Goal: Transaction & Acquisition: Purchase product/service

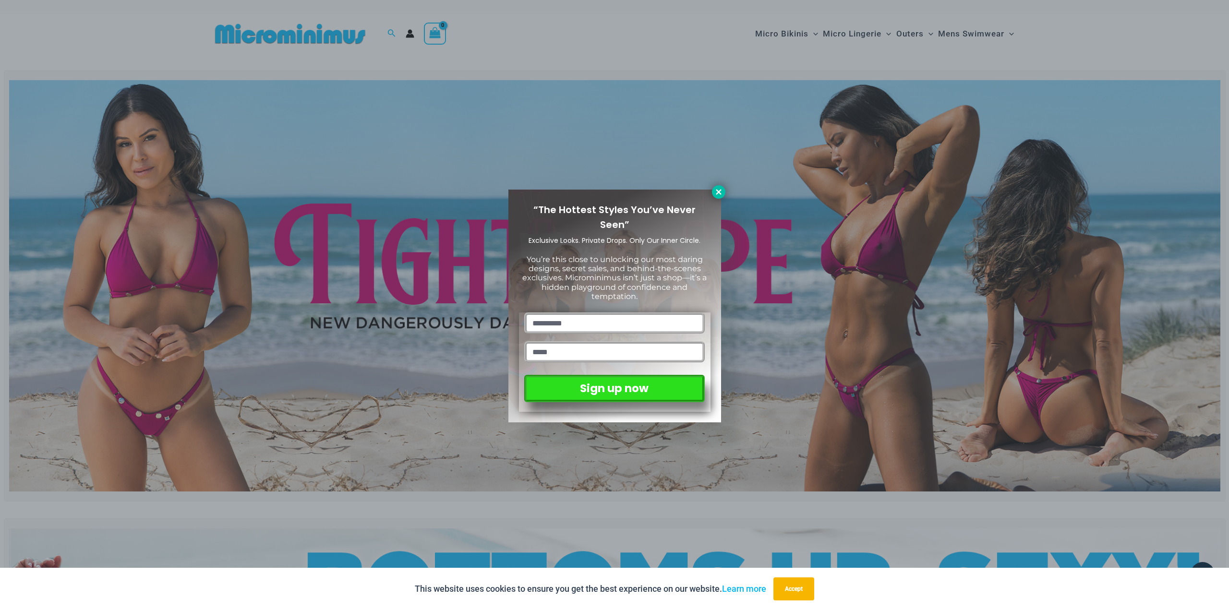
click at [720, 190] on icon at bounding box center [718, 191] width 5 height 5
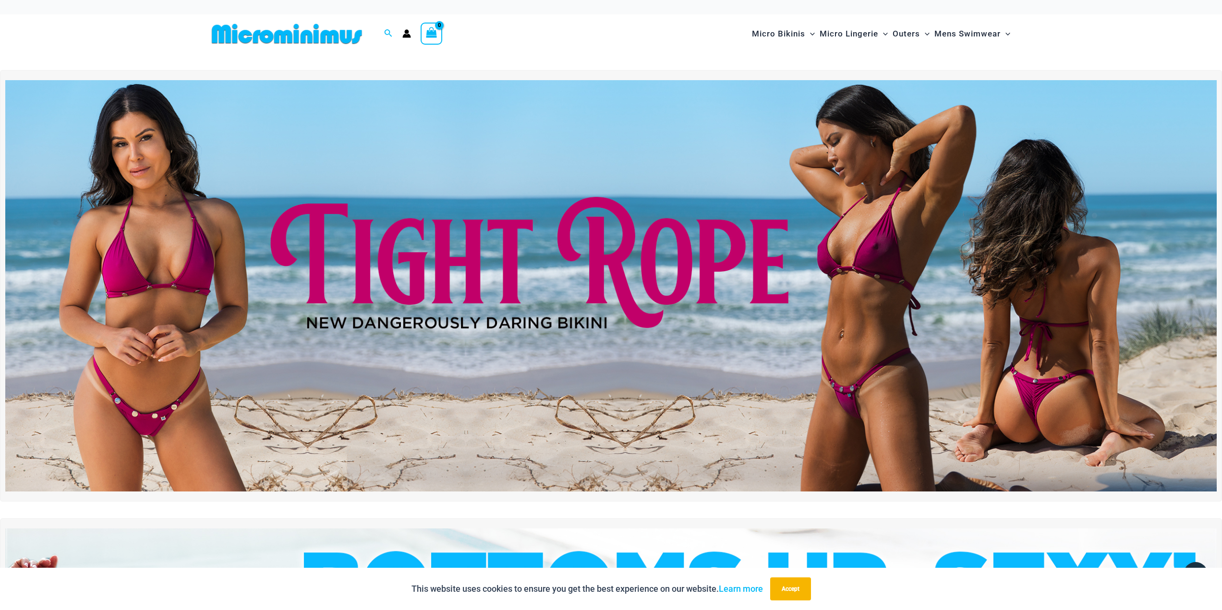
click at [309, 360] on img at bounding box center [610, 285] width 1211 height 411
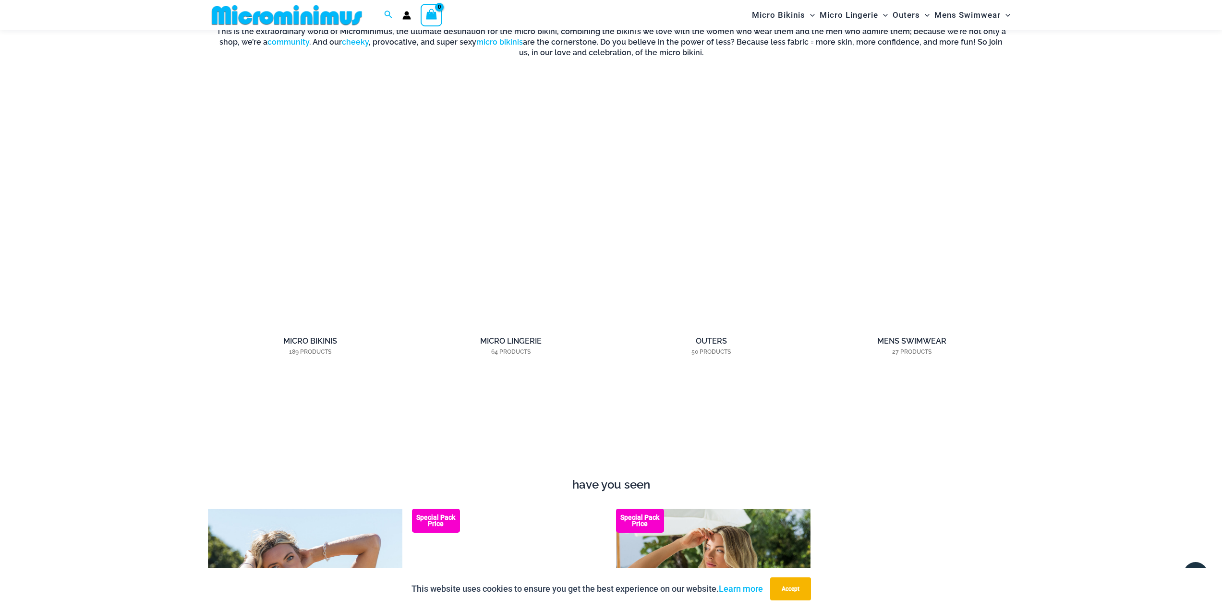
scroll to position [1048, 0]
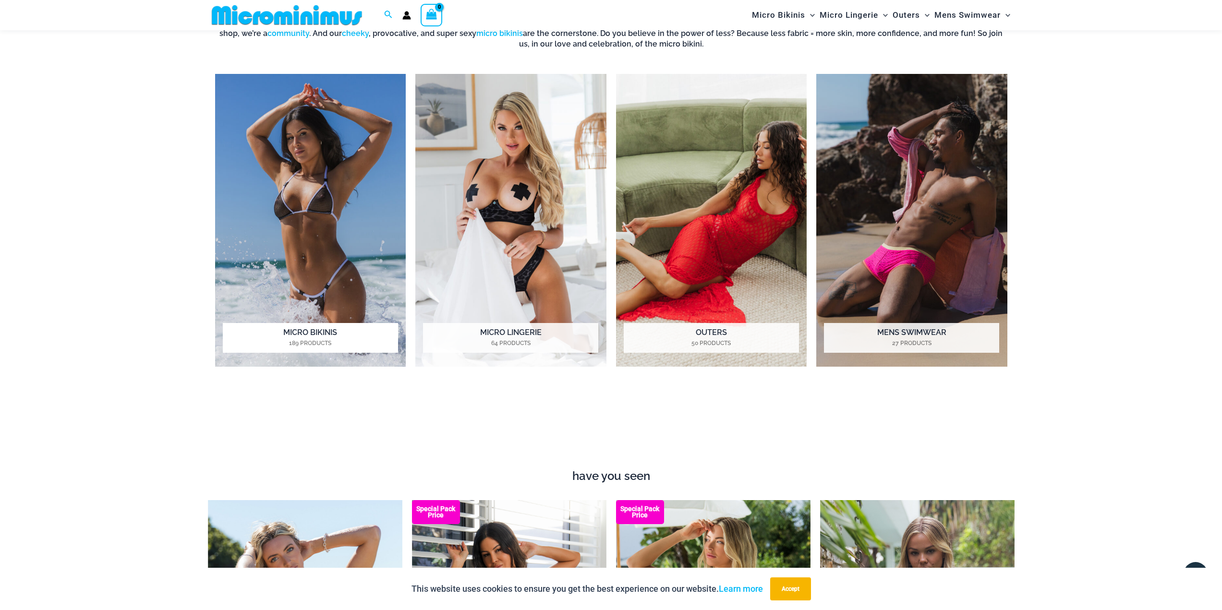
click at [373, 258] on img "Visit product category Micro Bikinis" at bounding box center [310, 220] width 191 height 293
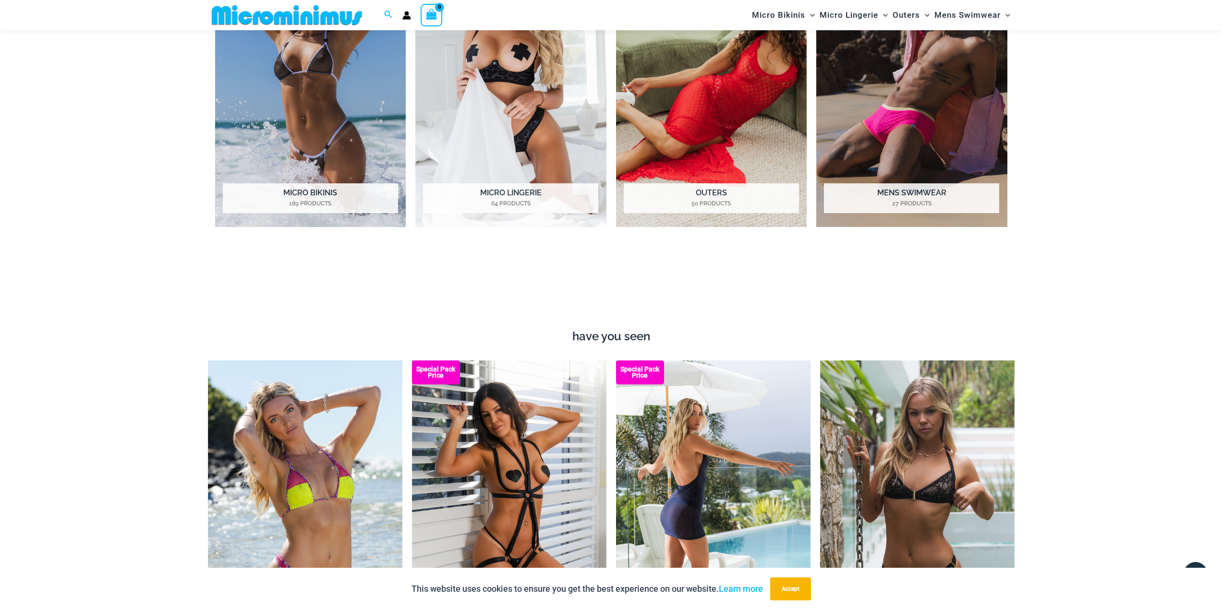
scroll to position [1192, 0]
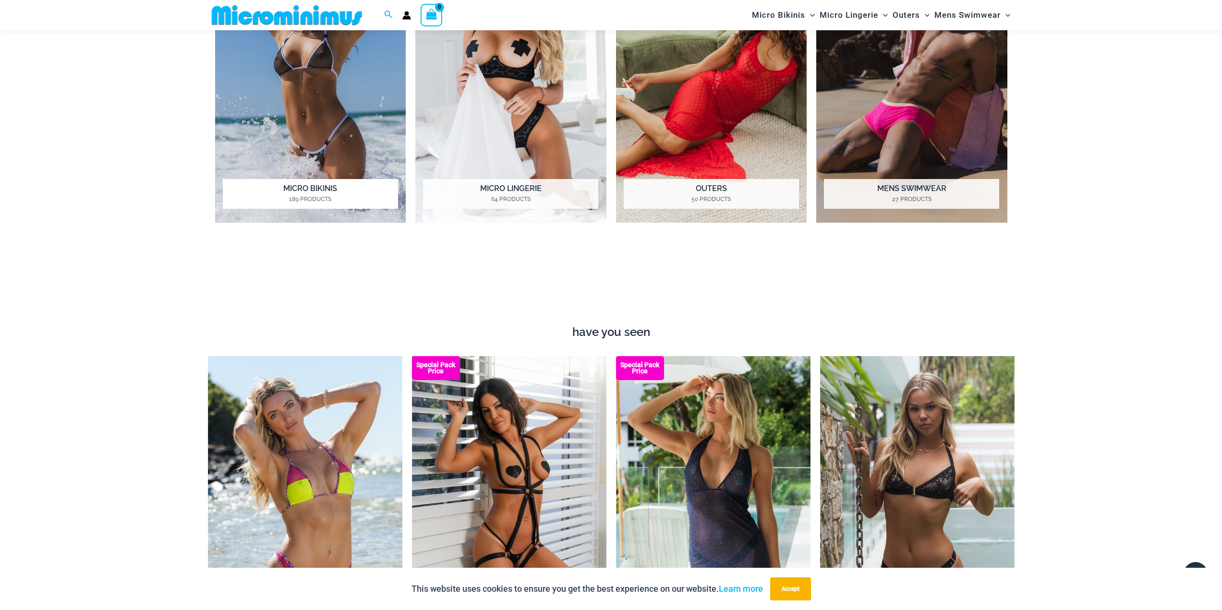
click at [246, 92] on img "Visit product category Micro Bikinis" at bounding box center [310, 76] width 191 height 293
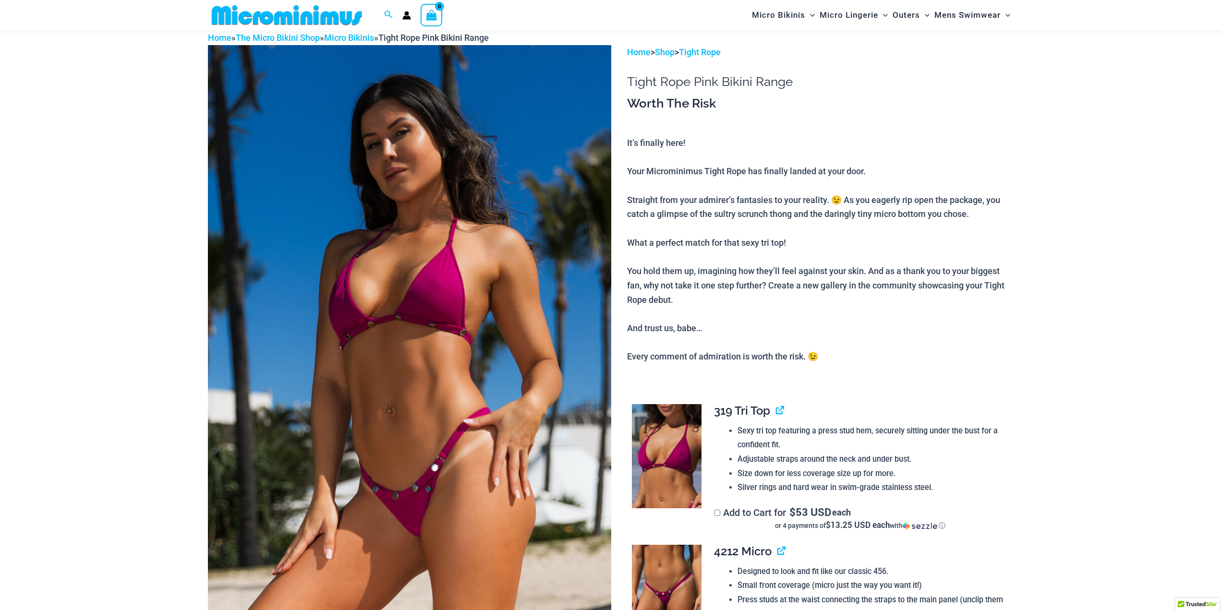
scroll to position [135, 0]
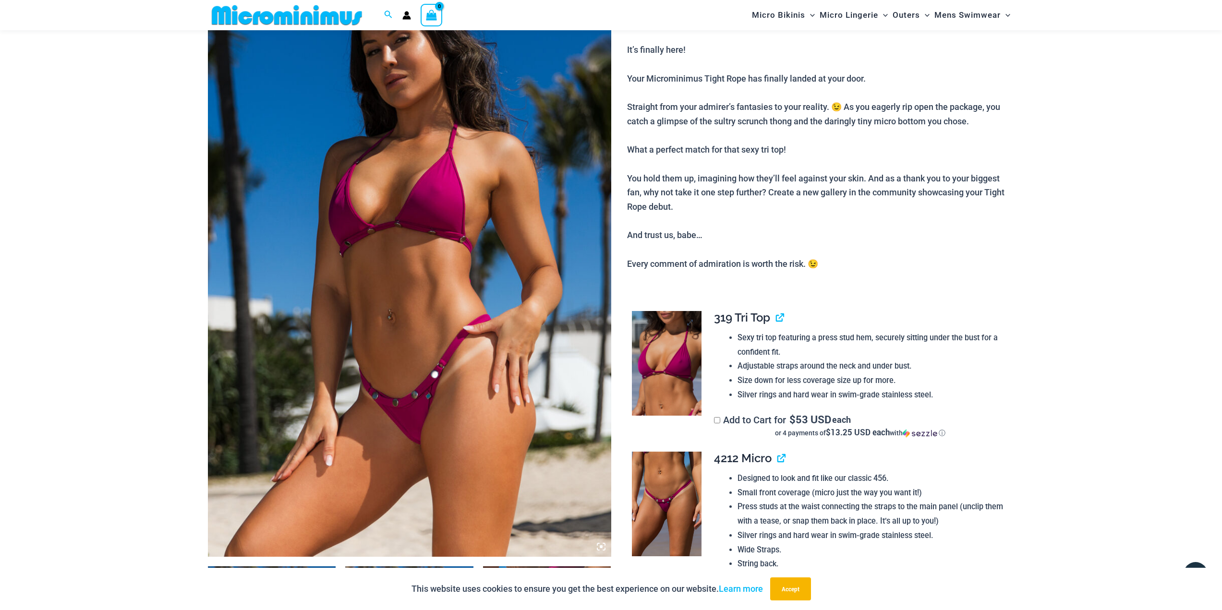
click at [681, 400] on img at bounding box center [667, 363] width 70 height 105
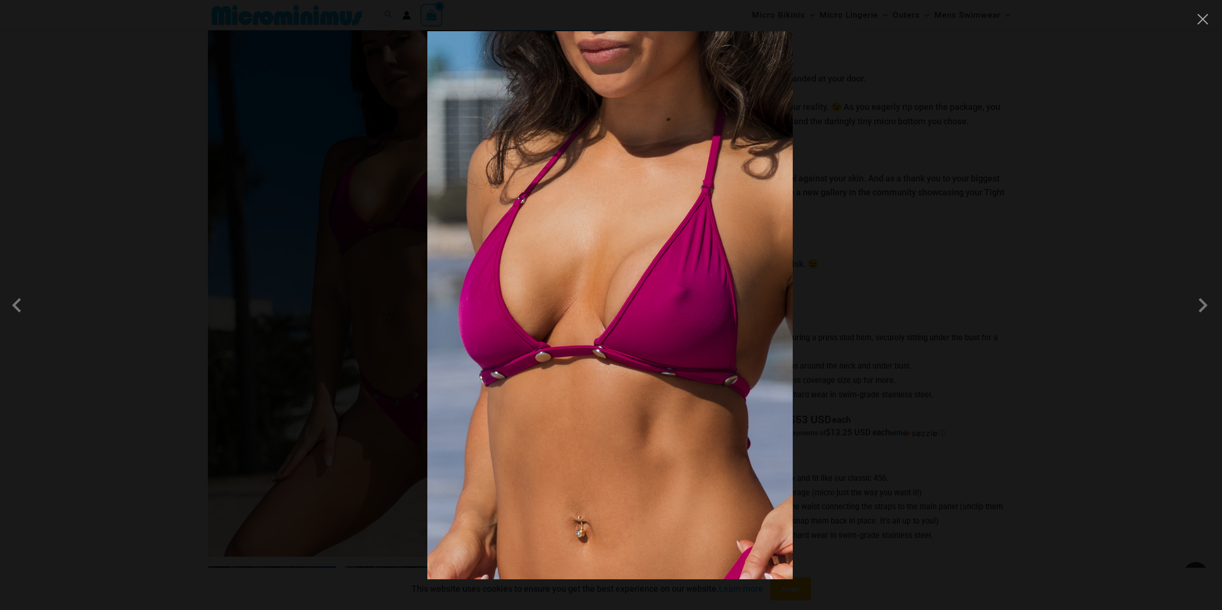
click at [921, 286] on div at bounding box center [611, 305] width 1222 height 610
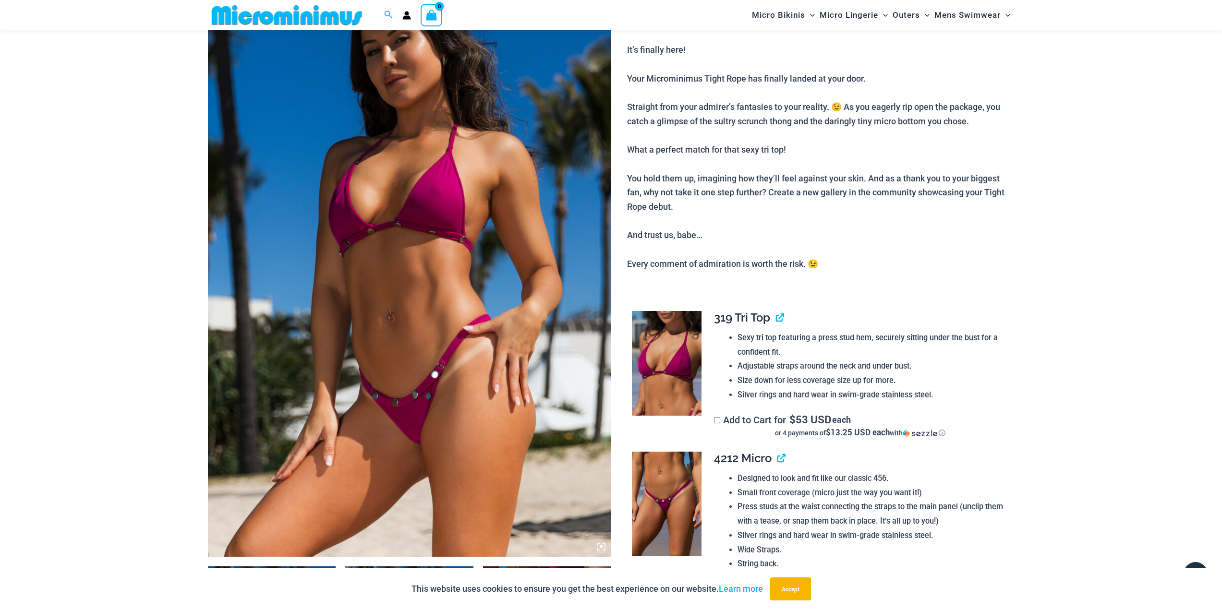
click at [677, 486] on img at bounding box center [667, 504] width 70 height 105
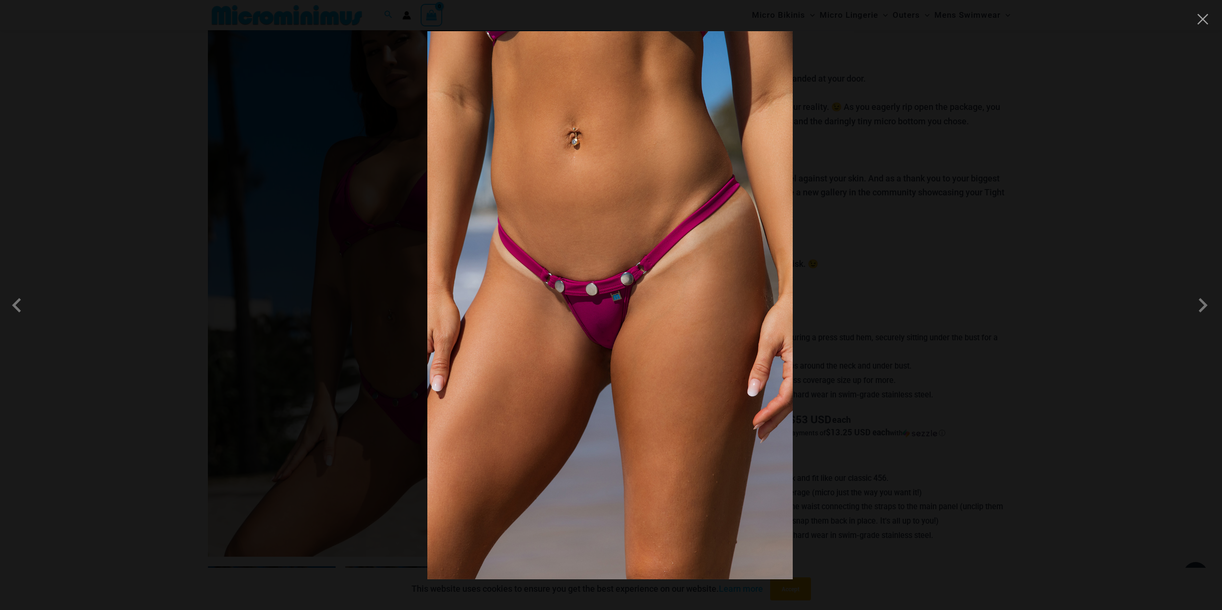
click at [868, 304] on div at bounding box center [611, 305] width 1222 height 610
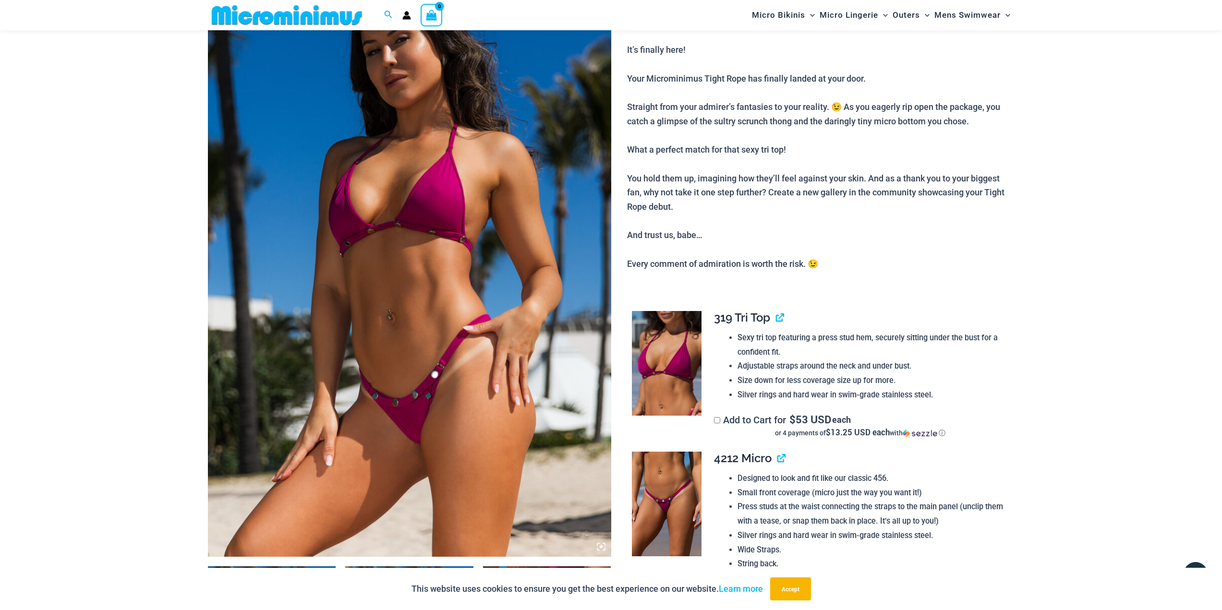
click at [464, 409] on img at bounding box center [409, 254] width 403 height 605
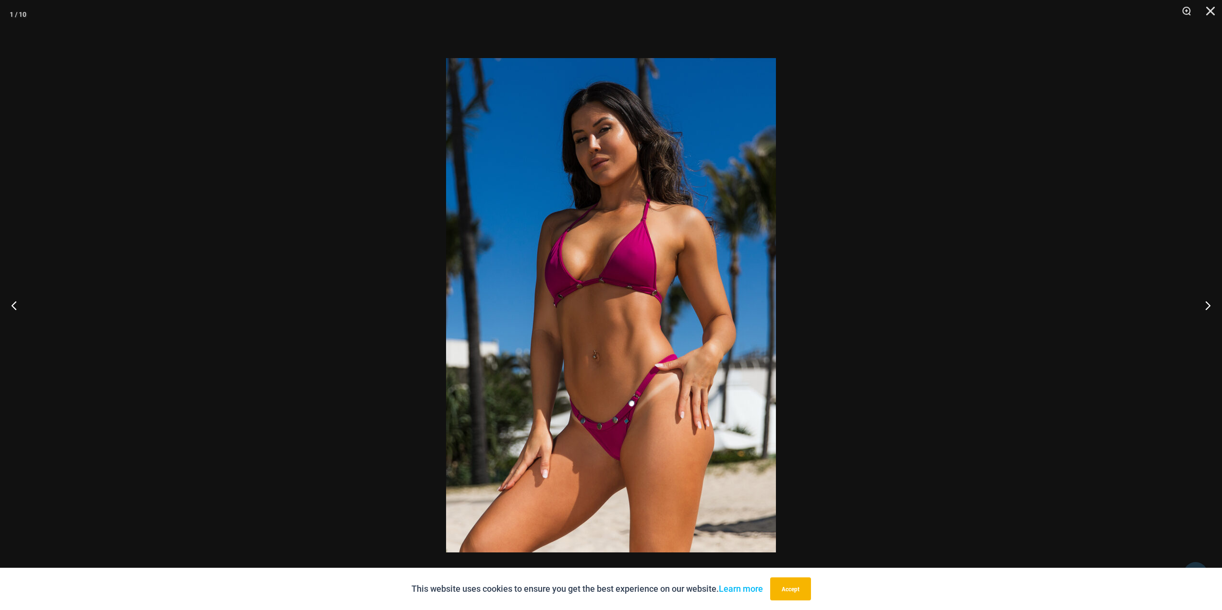
click at [610, 413] on img at bounding box center [611, 305] width 330 height 494
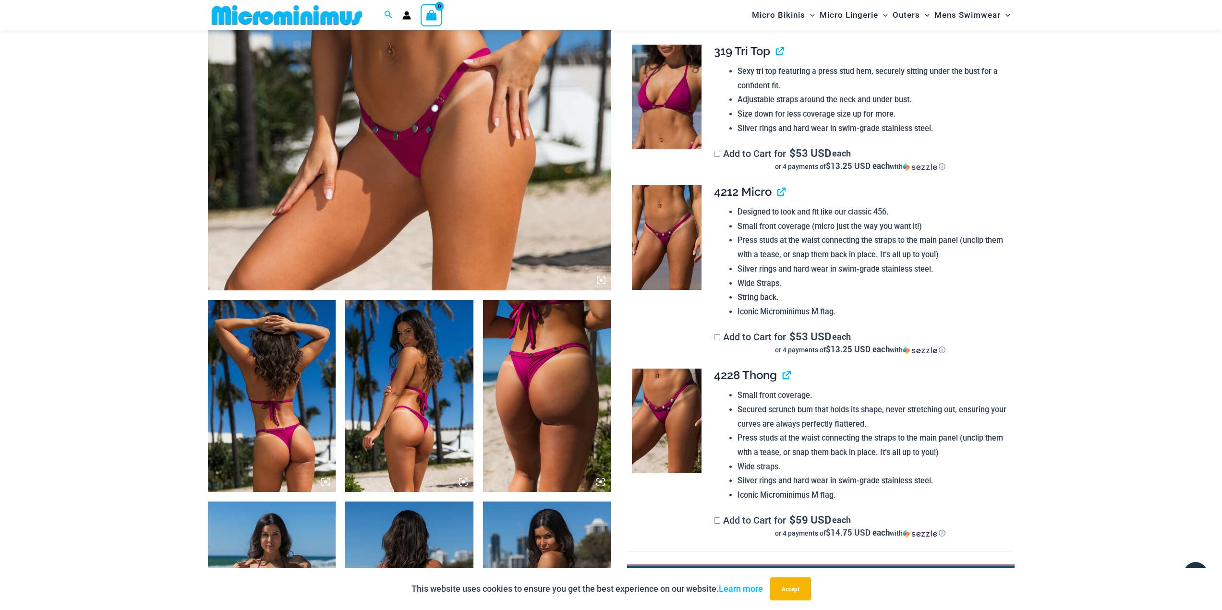
scroll to position [423, 0]
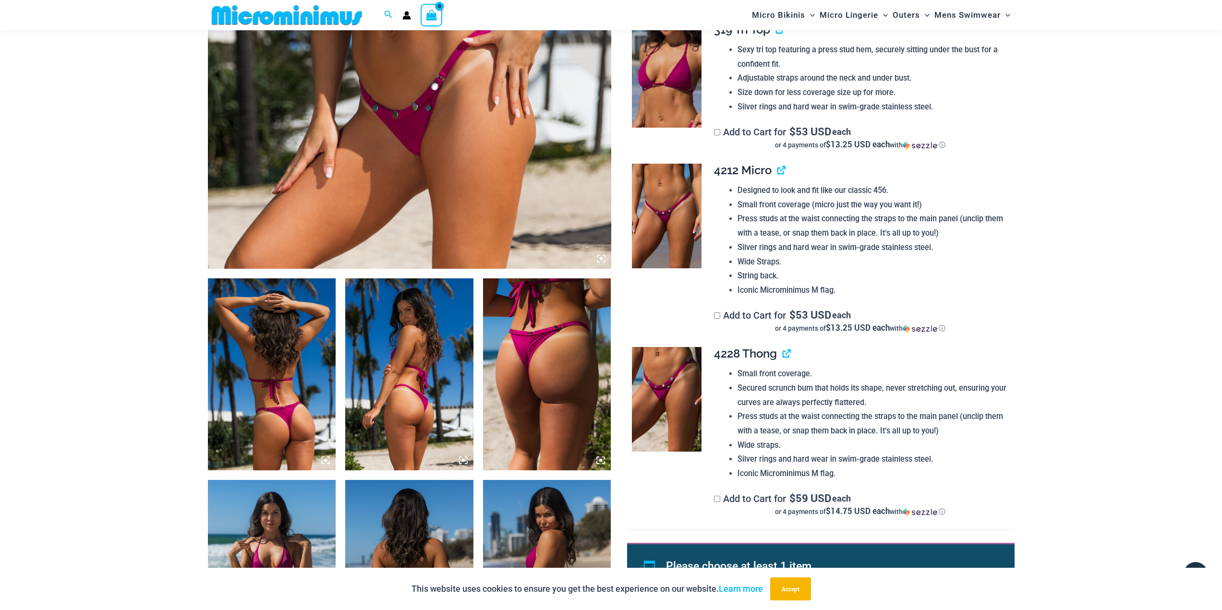
click at [691, 403] on img at bounding box center [667, 399] width 70 height 105
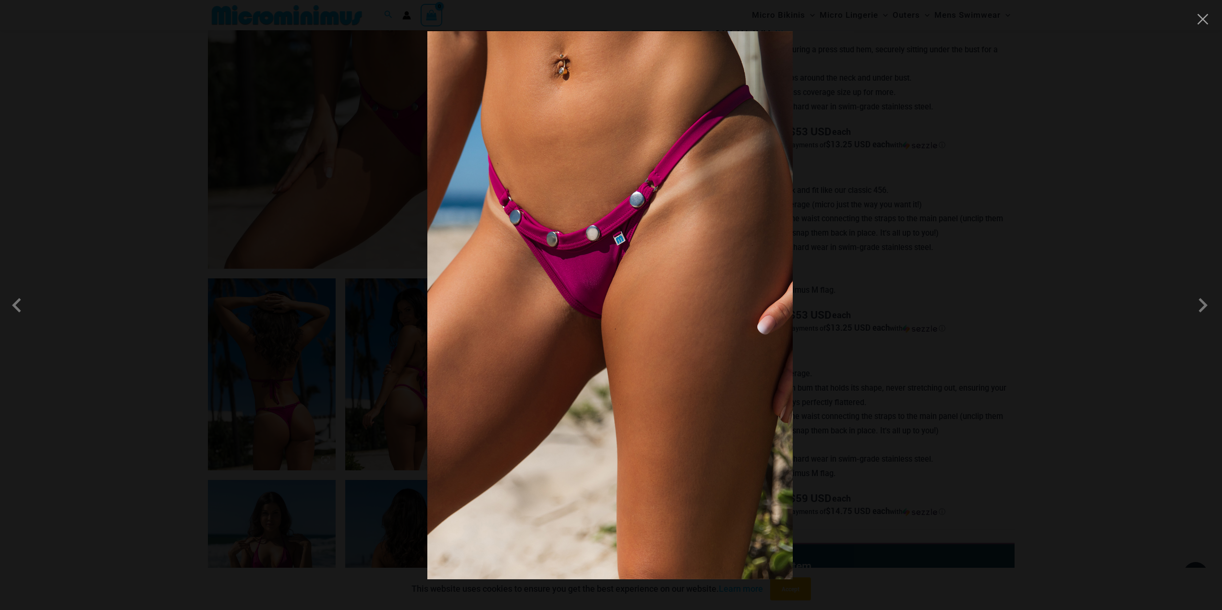
click at [901, 265] on div at bounding box center [611, 305] width 1222 height 610
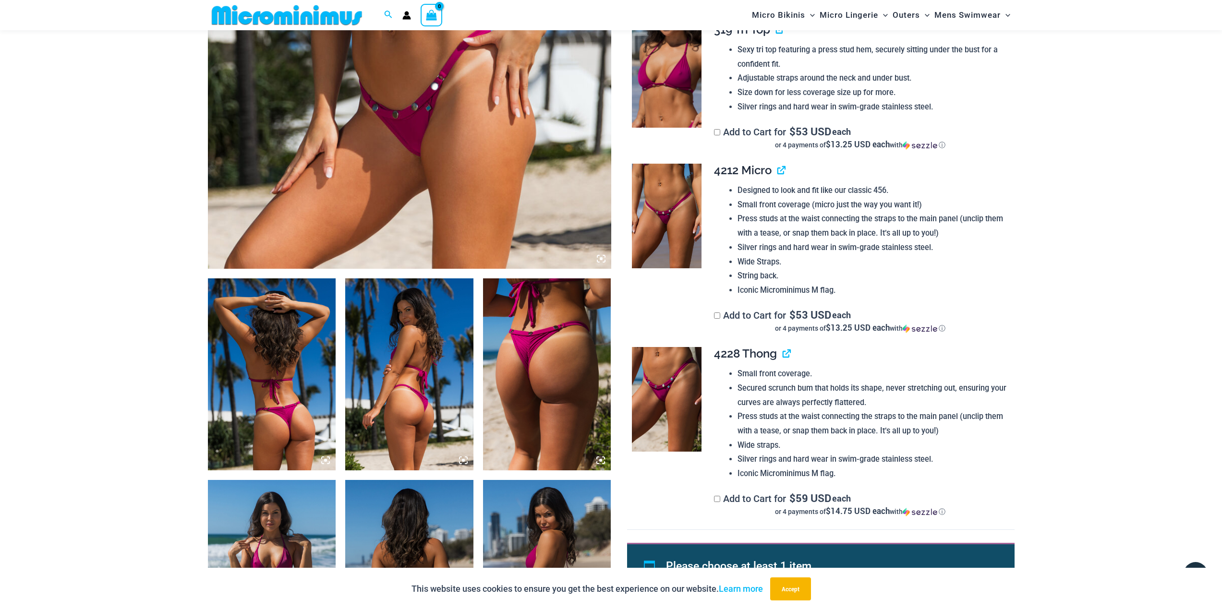
click at [677, 214] on img at bounding box center [667, 216] width 70 height 105
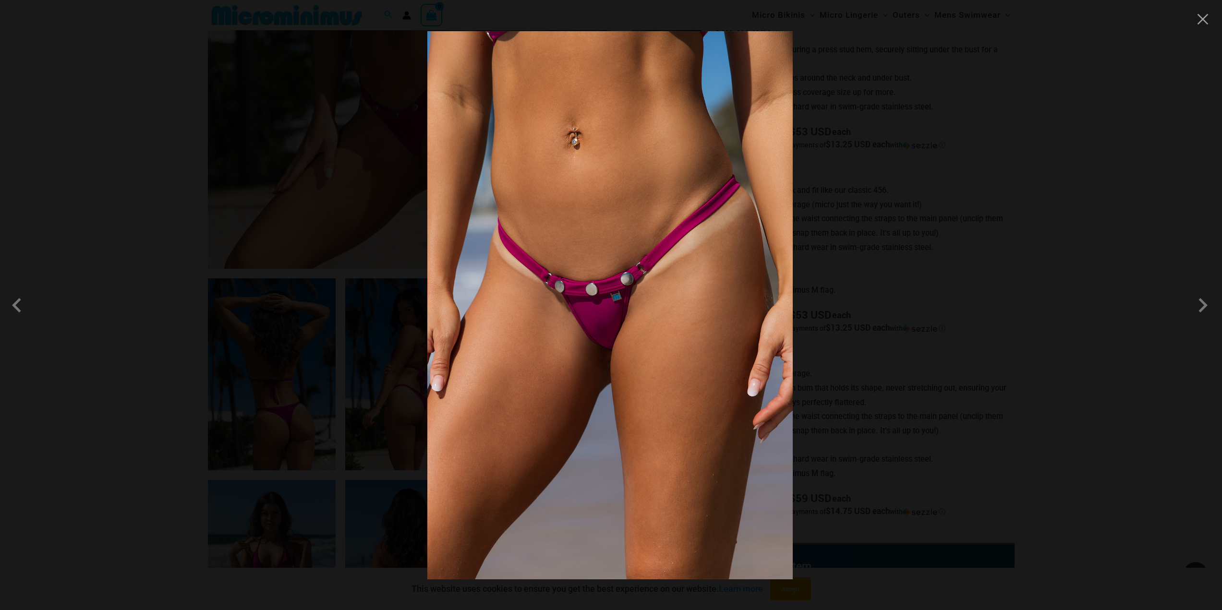
click at [639, 317] on img at bounding box center [609, 305] width 365 height 548
click at [871, 290] on div at bounding box center [611, 305] width 1222 height 610
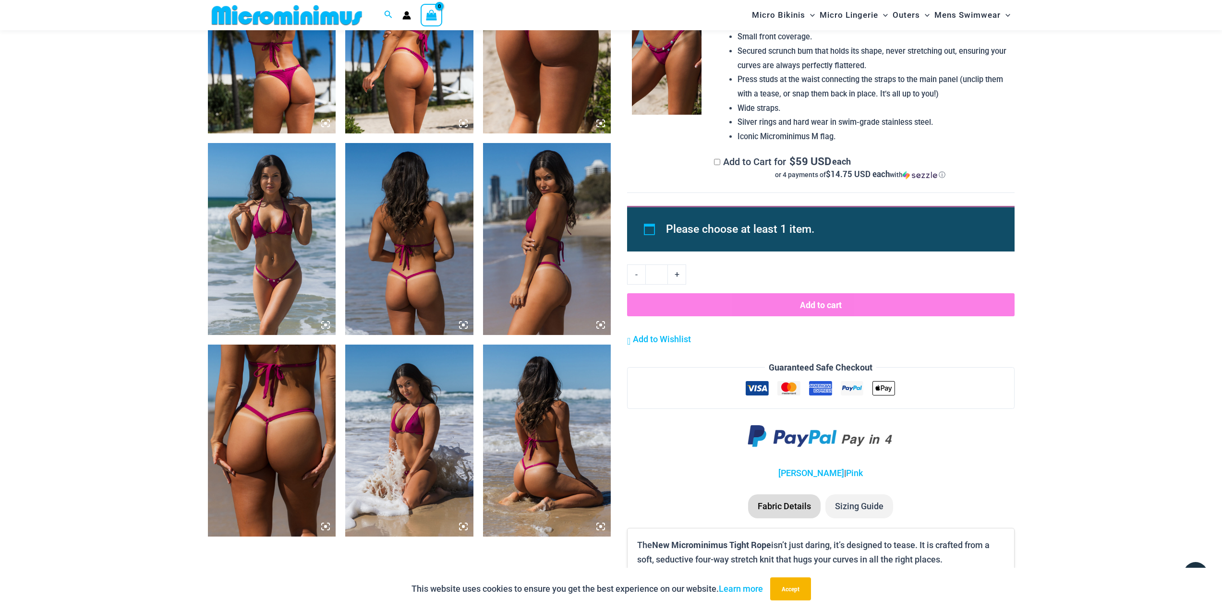
scroll to position [903, 0]
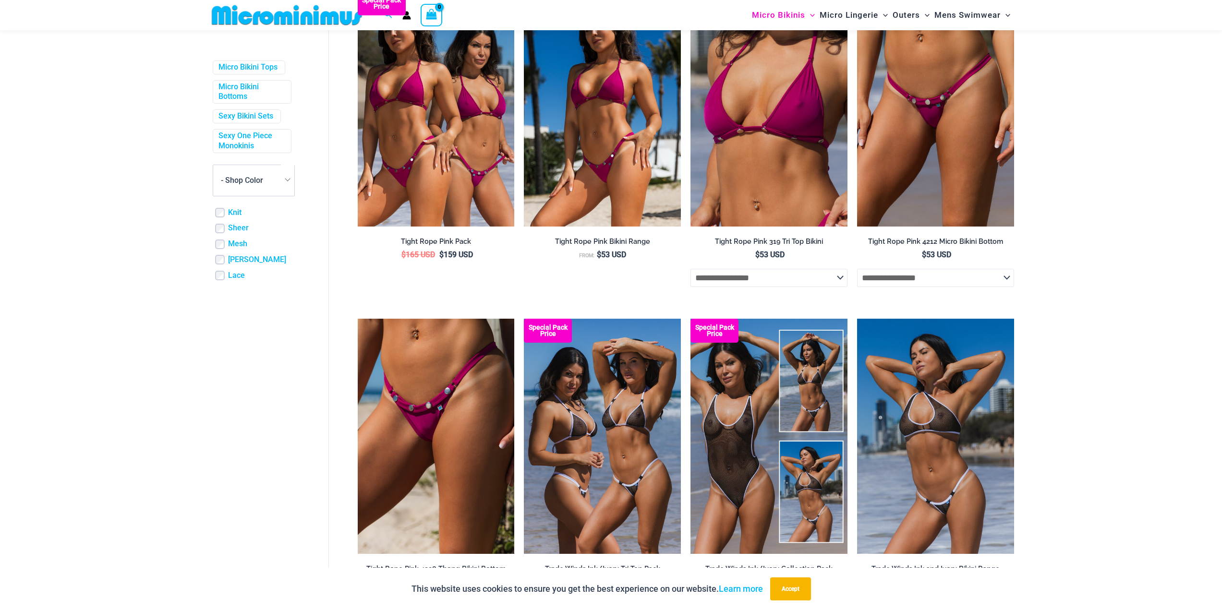
scroll to position [471, 0]
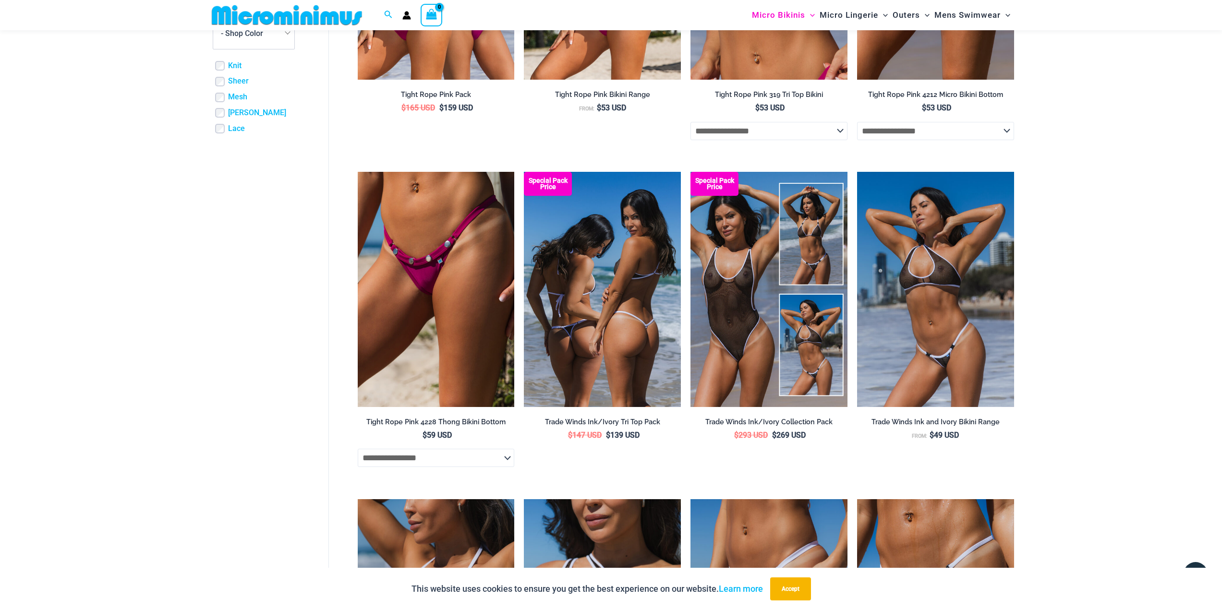
click at [660, 347] on img at bounding box center [602, 289] width 157 height 235
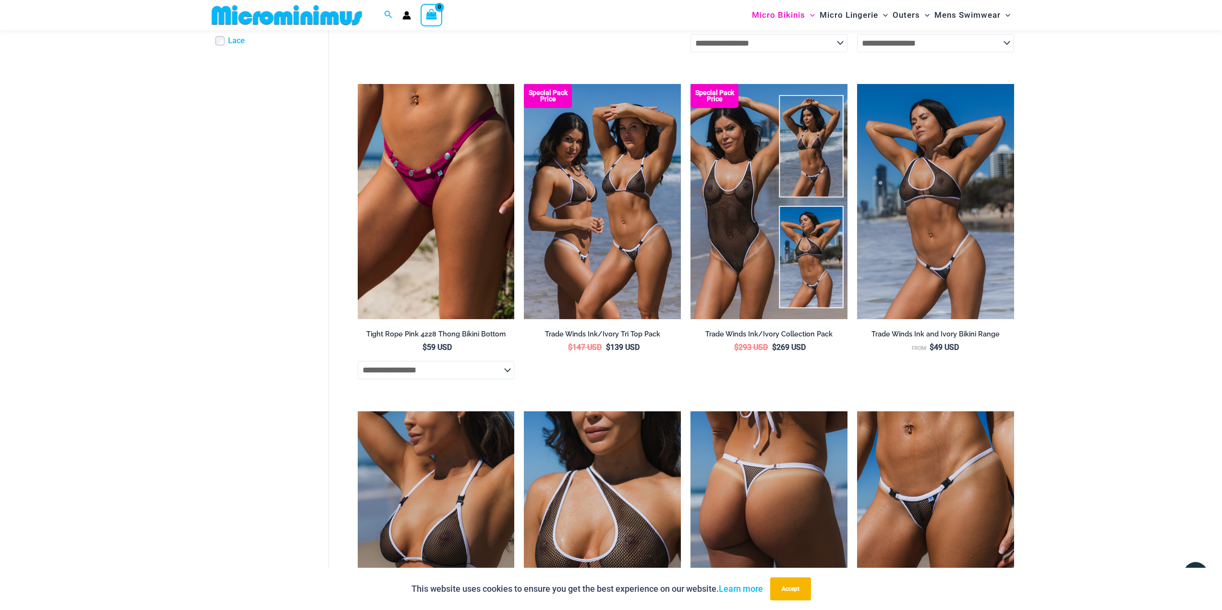
scroll to position [663, 0]
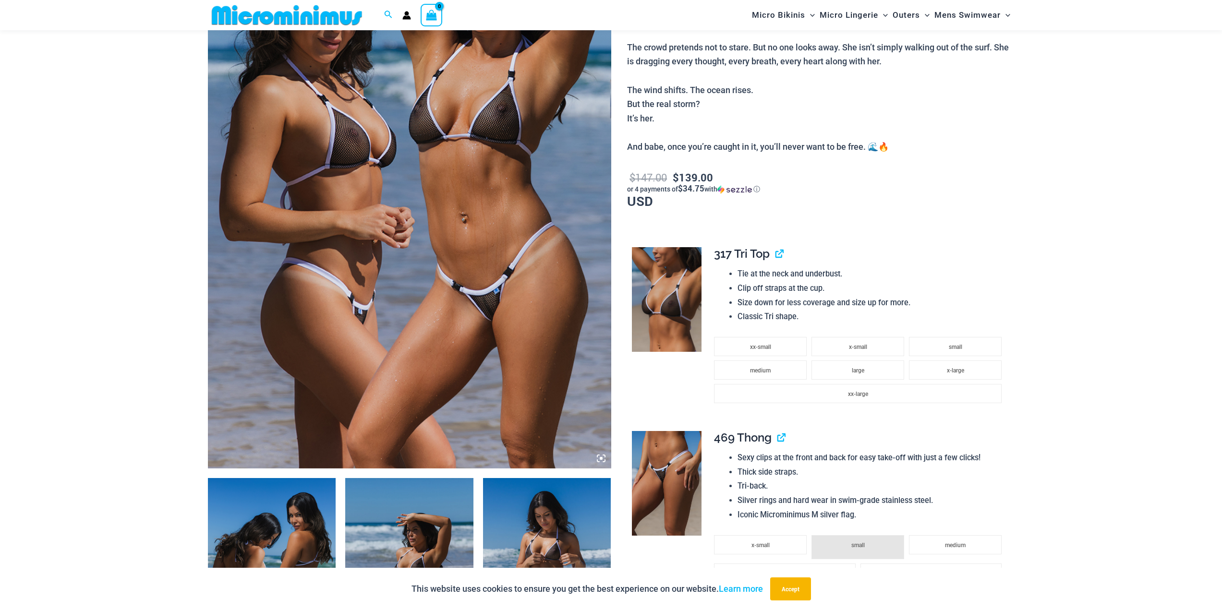
scroll to position [232, 0]
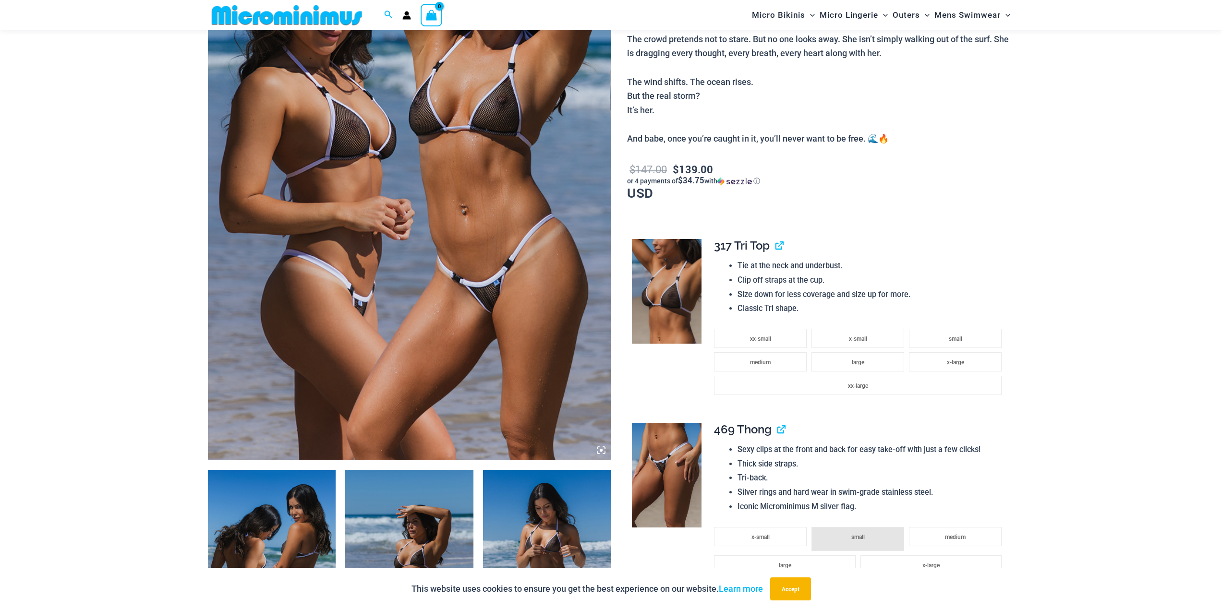
click at [480, 299] on img at bounding box center [409, 158] width 403 height 605
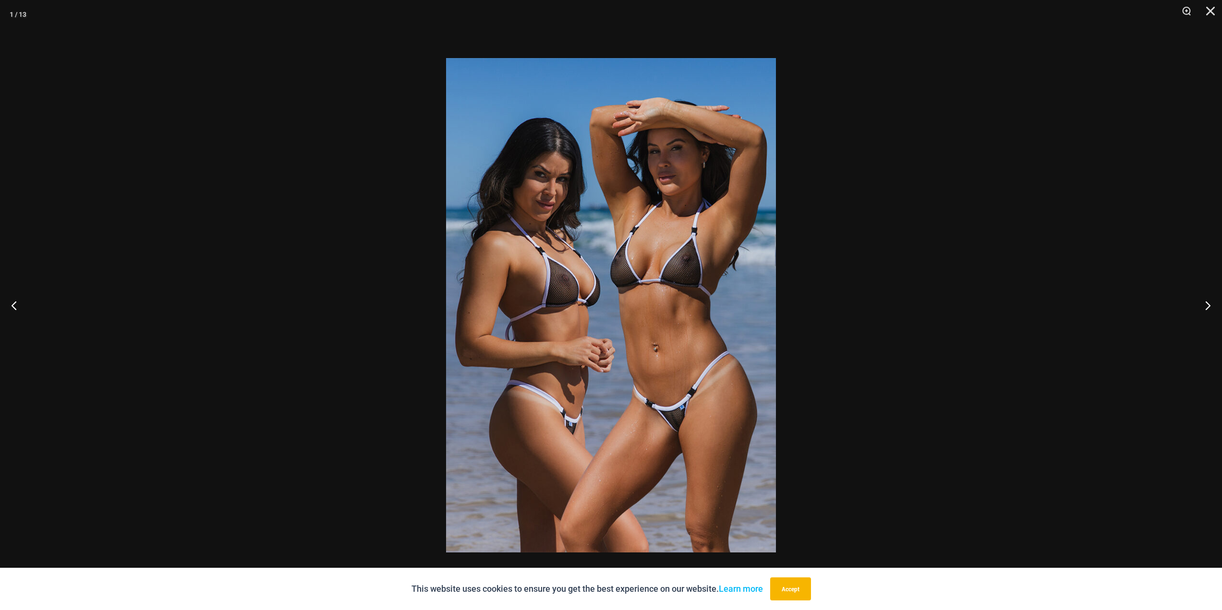
click at [642, 416] on img at bounding box center [611, 305] width 330 height 494
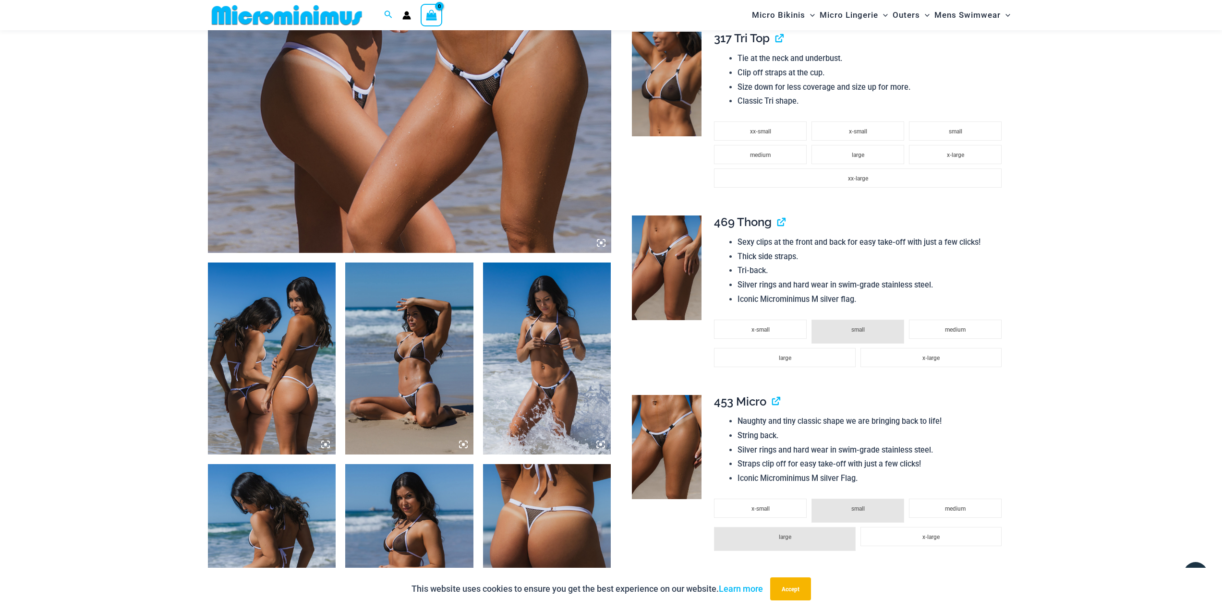
scroll to position [472, 0]
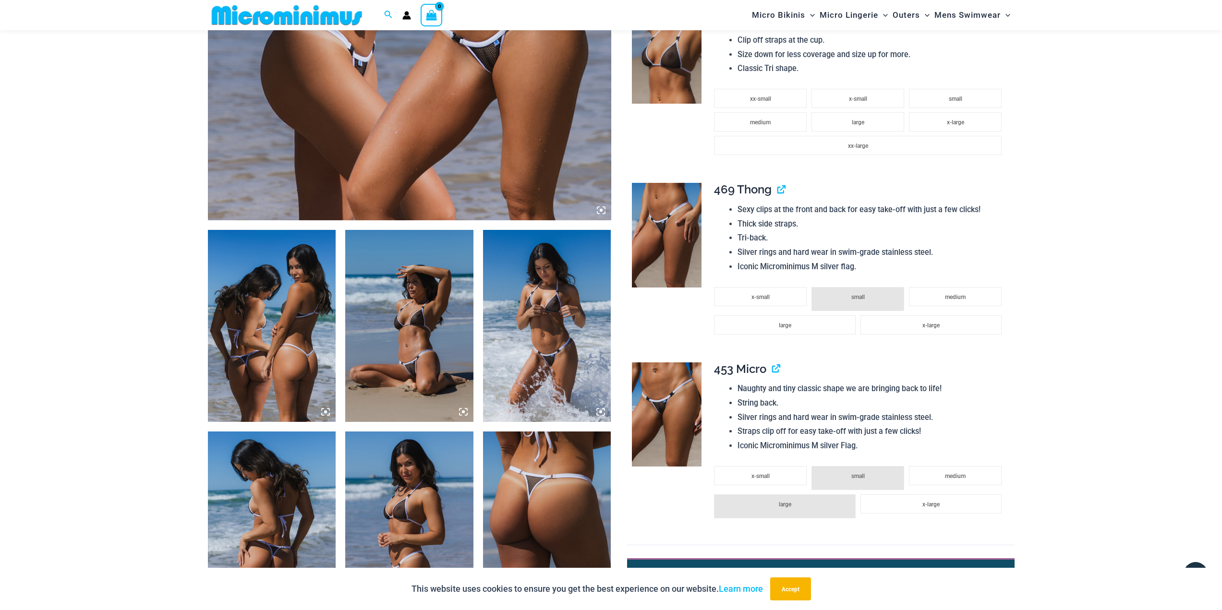
click at [680, 428] on img at bounding box center [667, 414] width 70 height 105
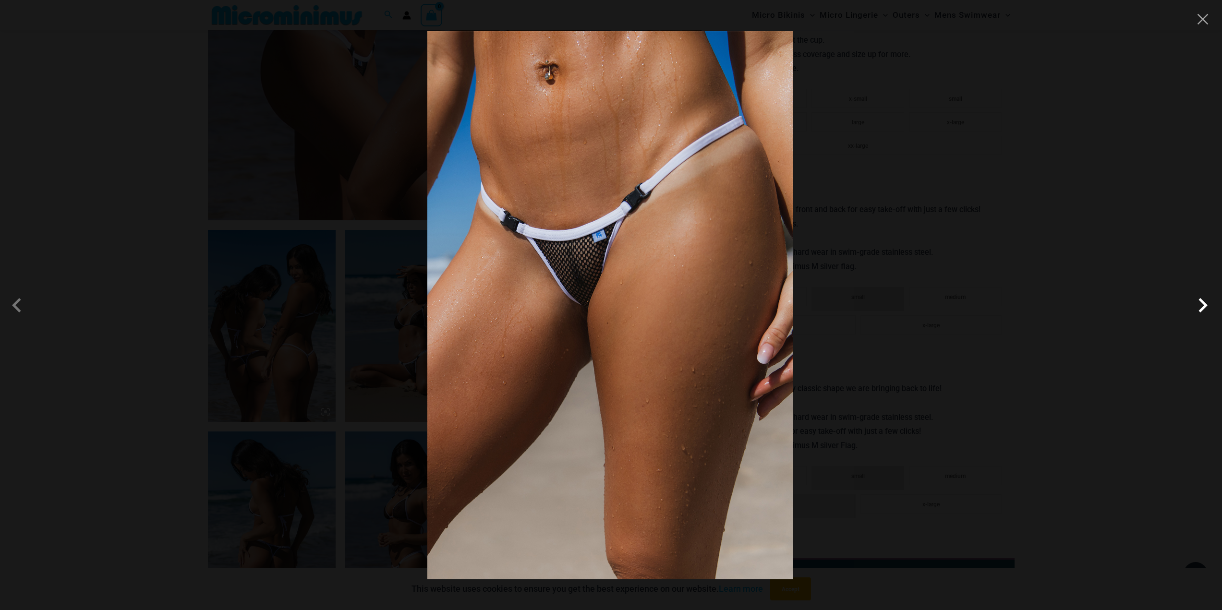
click at [1204, 308] on span at bounding box center [1202, 305] width 29 height 29
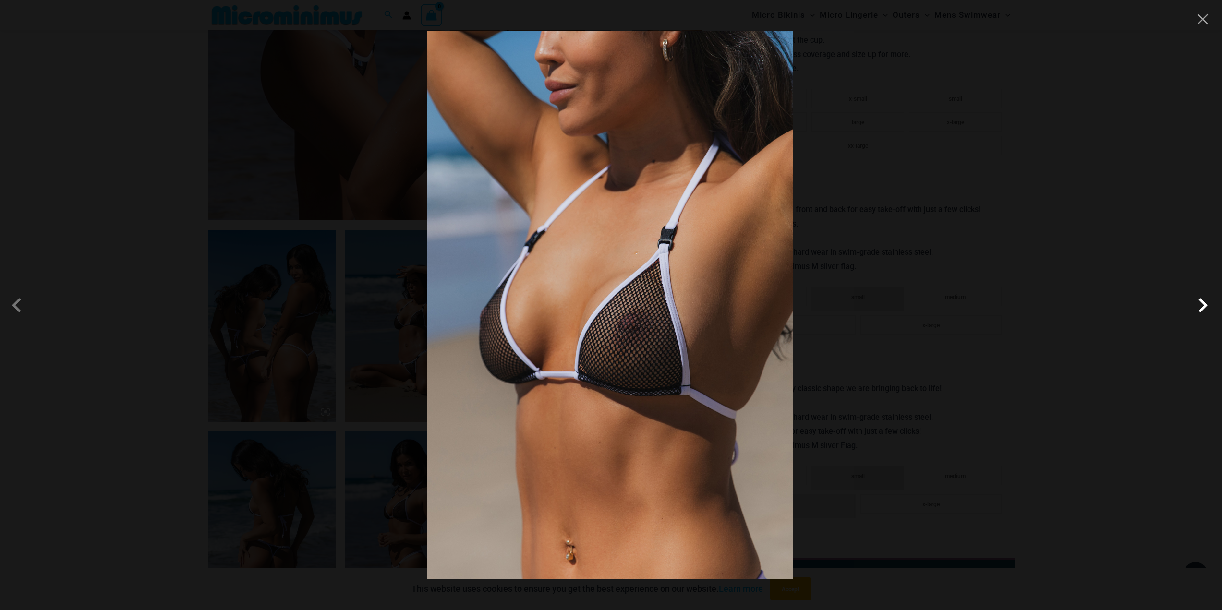
click at [1201, 306] on span at bounding box center [1202, 305] width 29 height 29
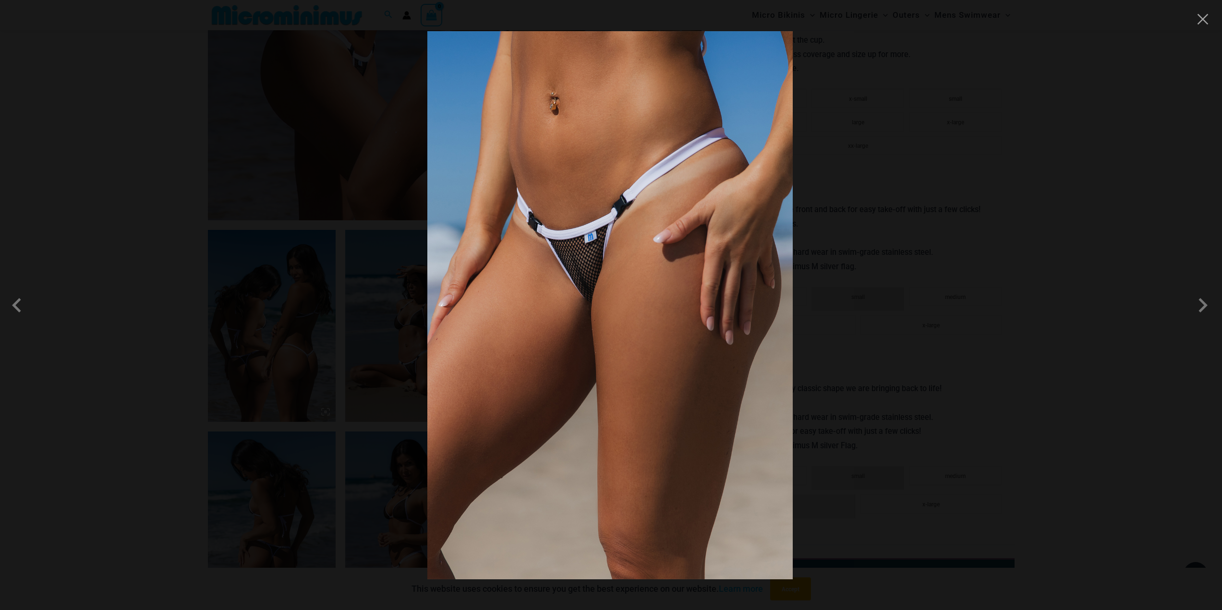
click at [1051, 303] on div at bounding box center [611, 305] width 1222 height 610
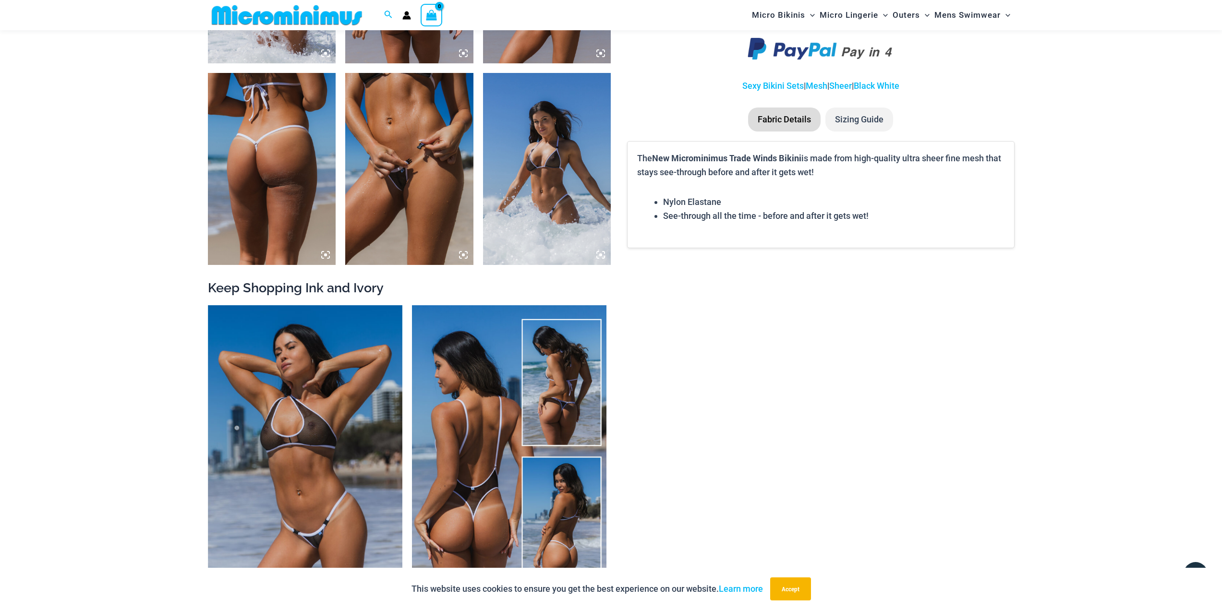
scroll to position [1240, 0]
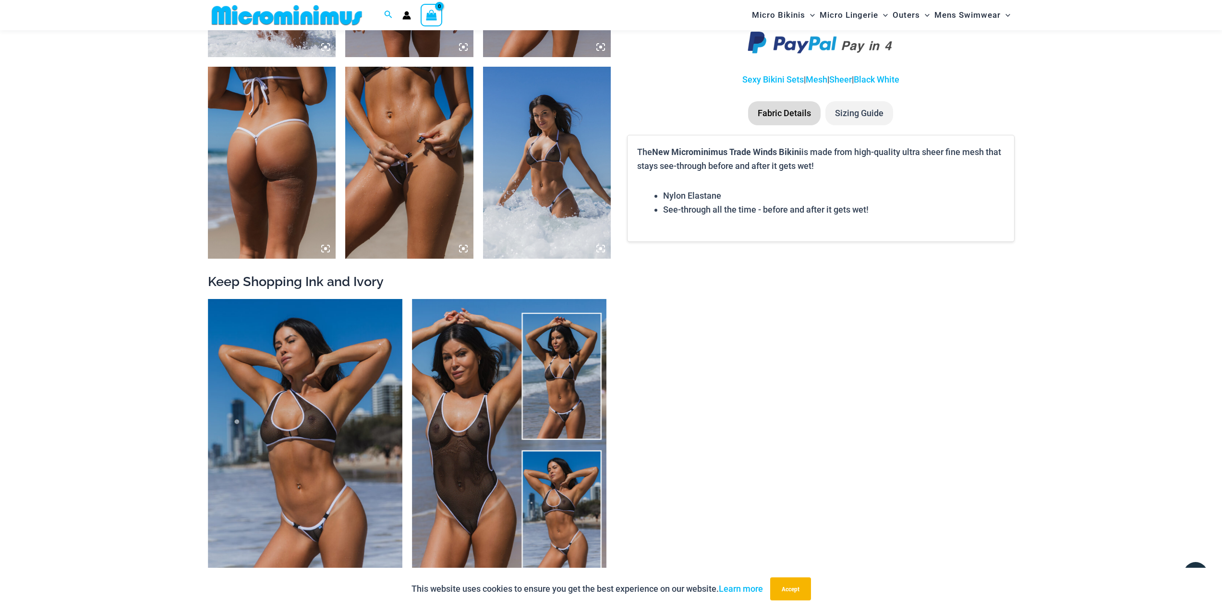
click at [420, 194] on img at bounding box center [409, 163] width 128 height 192
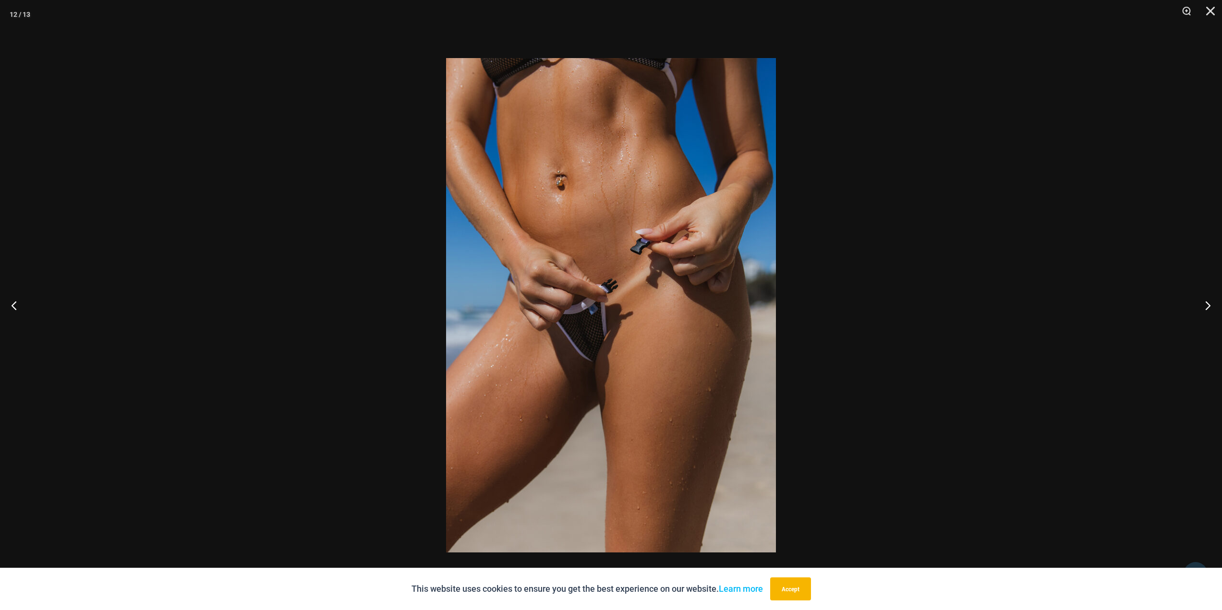
click at [726, 356] on img at bounding box center [611, 305] width 330 height 494
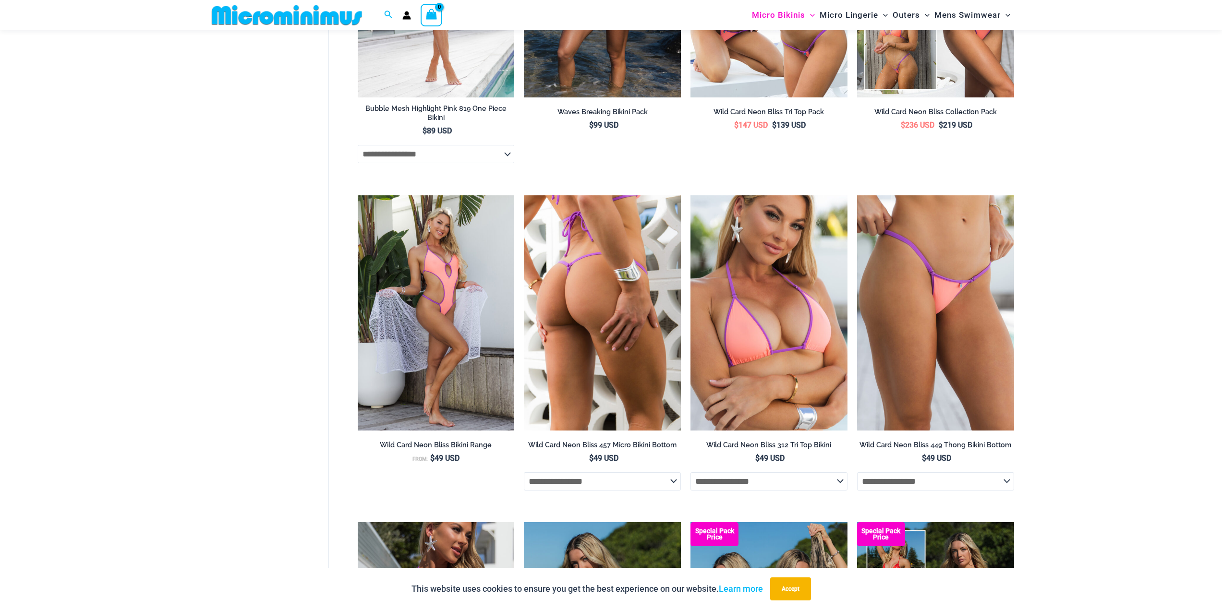
scroll to position [2155, 0]
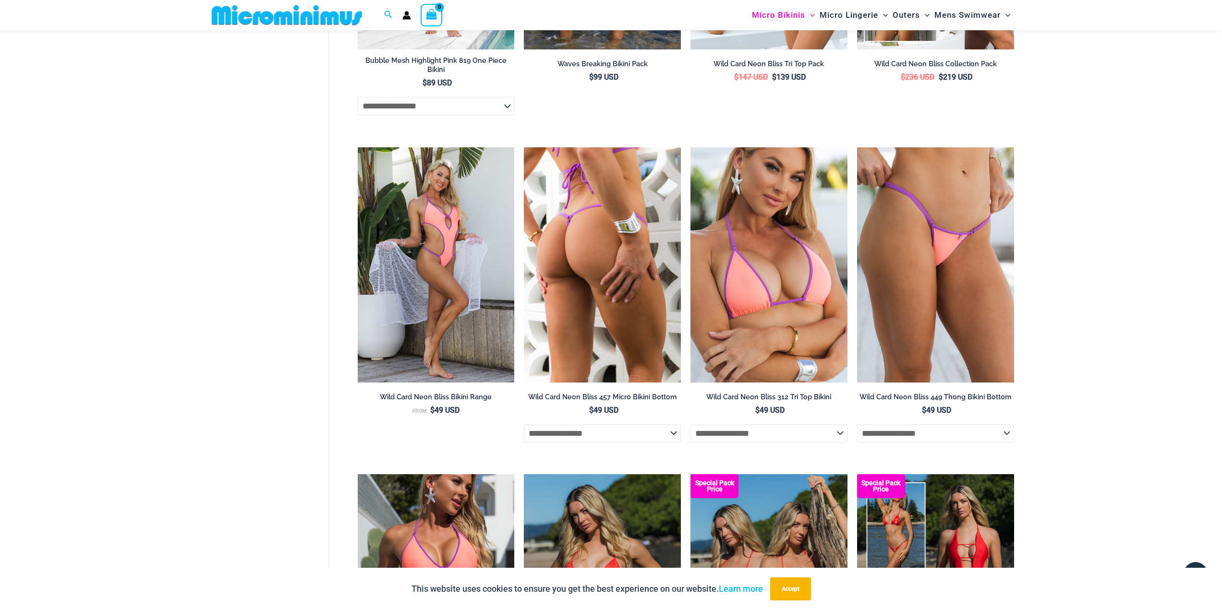
click at [608, 280] on img at bounding box center [602, 264] width 157 height 235
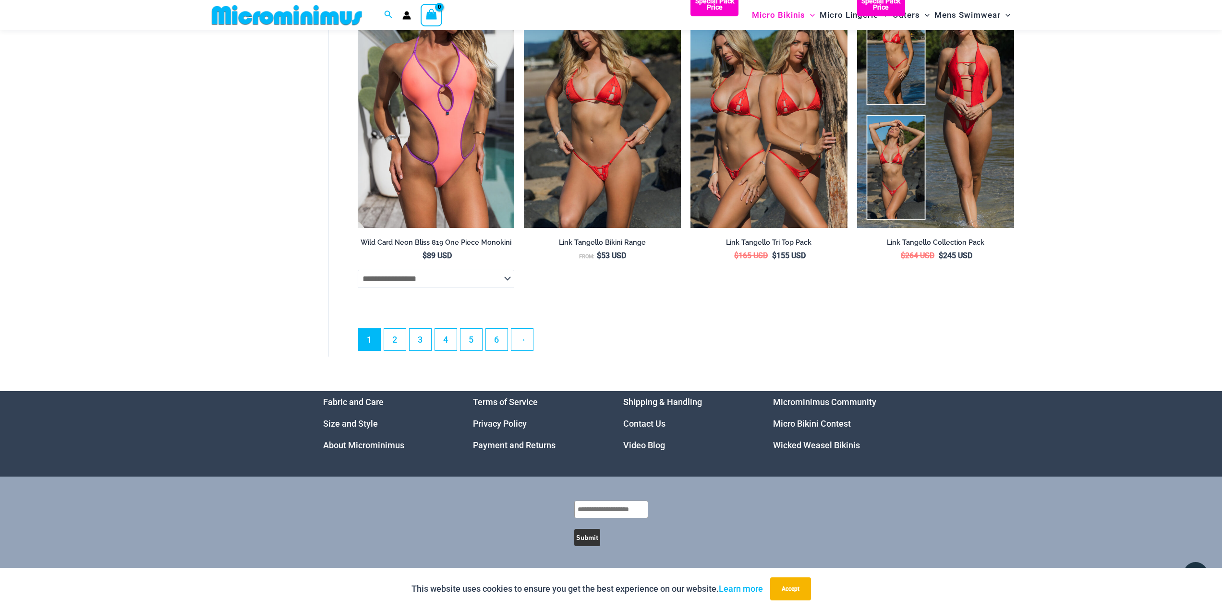
scroll to position [2650, 0]
click at [531, 342] on link "→" at bounding box center [522, 339] width 23 height 23
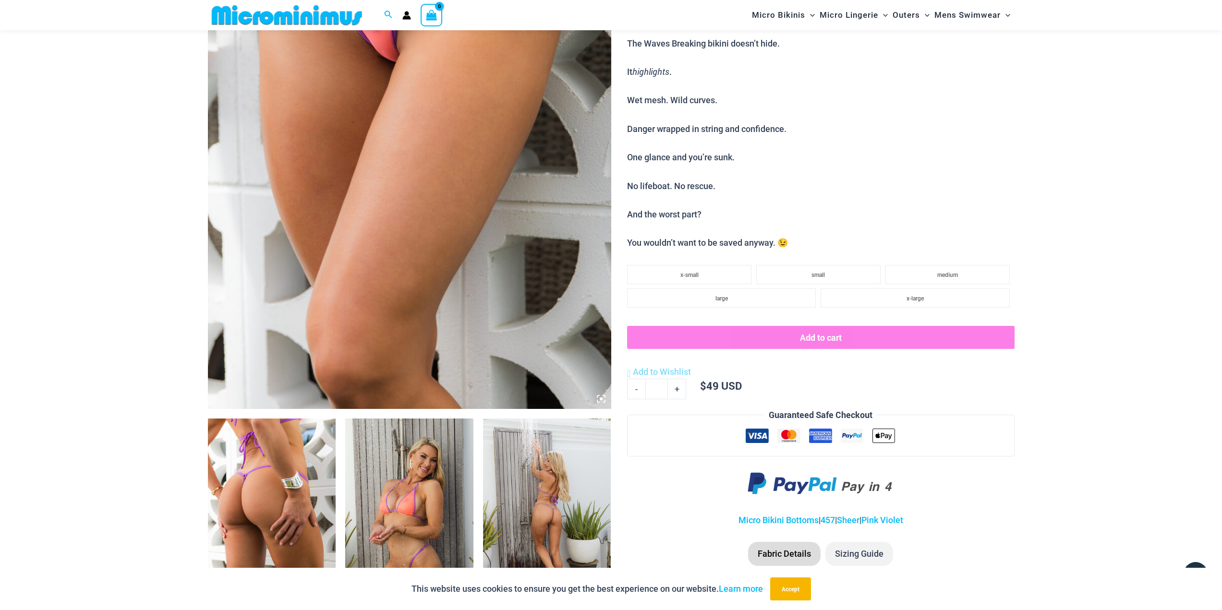
scroll to position [568, 0]
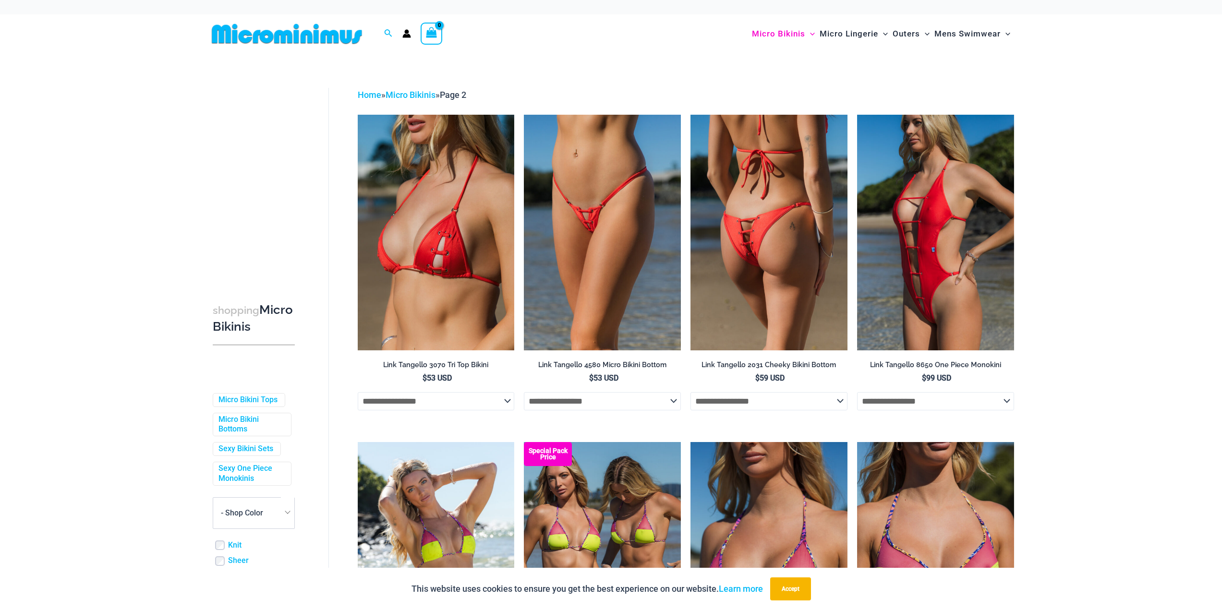
click at [751, 248] on img at bounding box center [768, 232] width 157 height 235
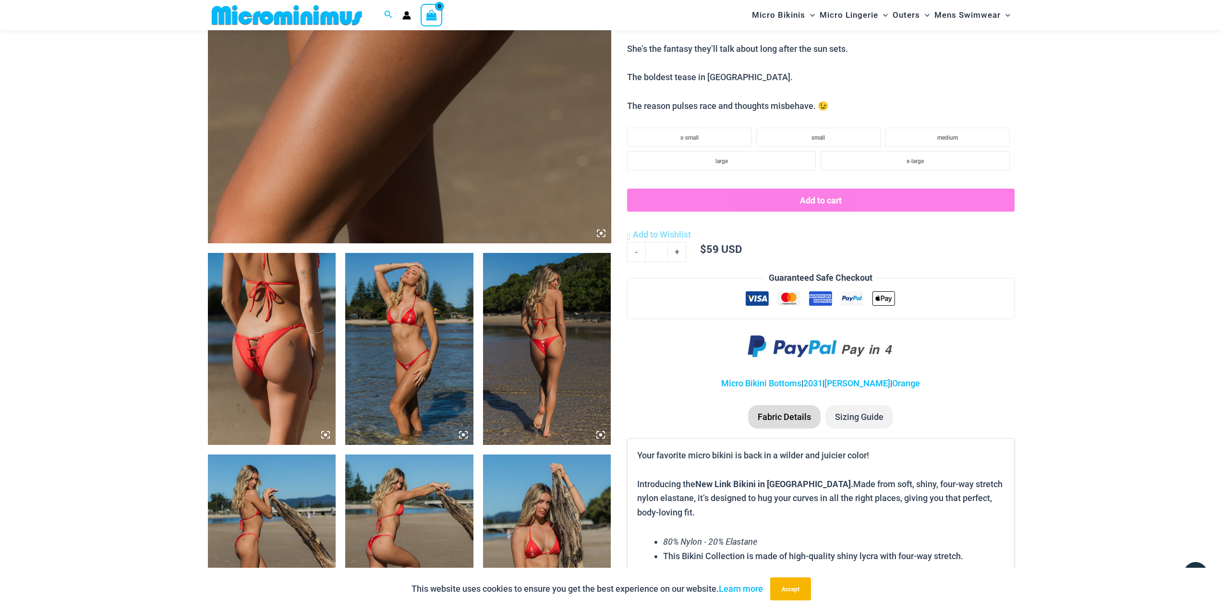
scroll to position [471, 0]
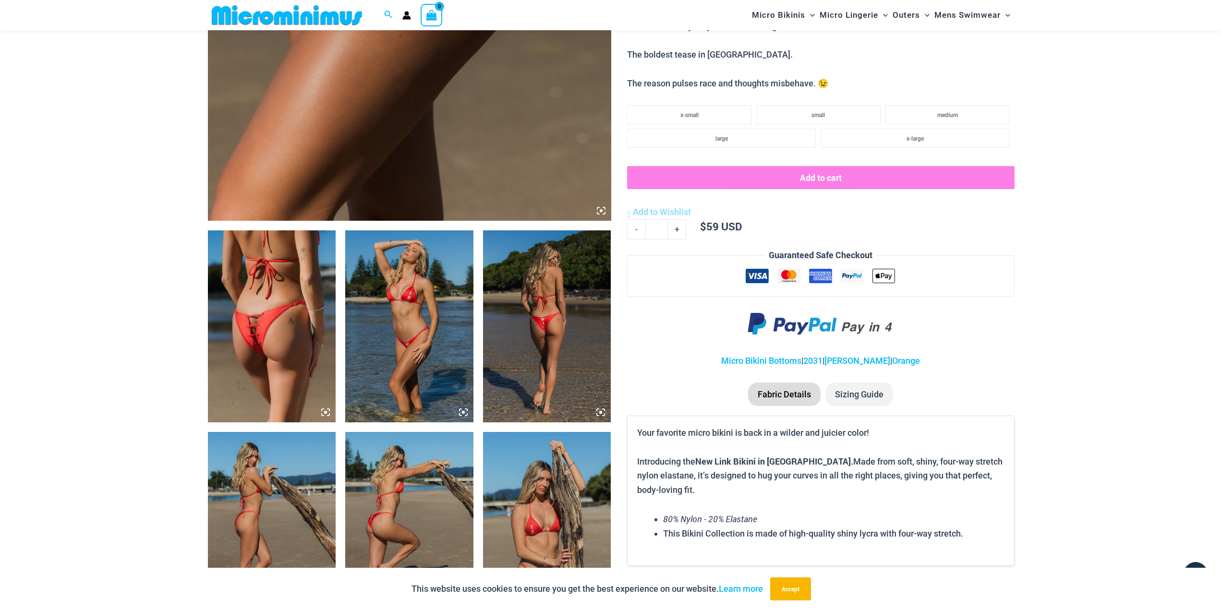
click at [268, 346] on img at bounding box center [272, 326] width 128 height 192
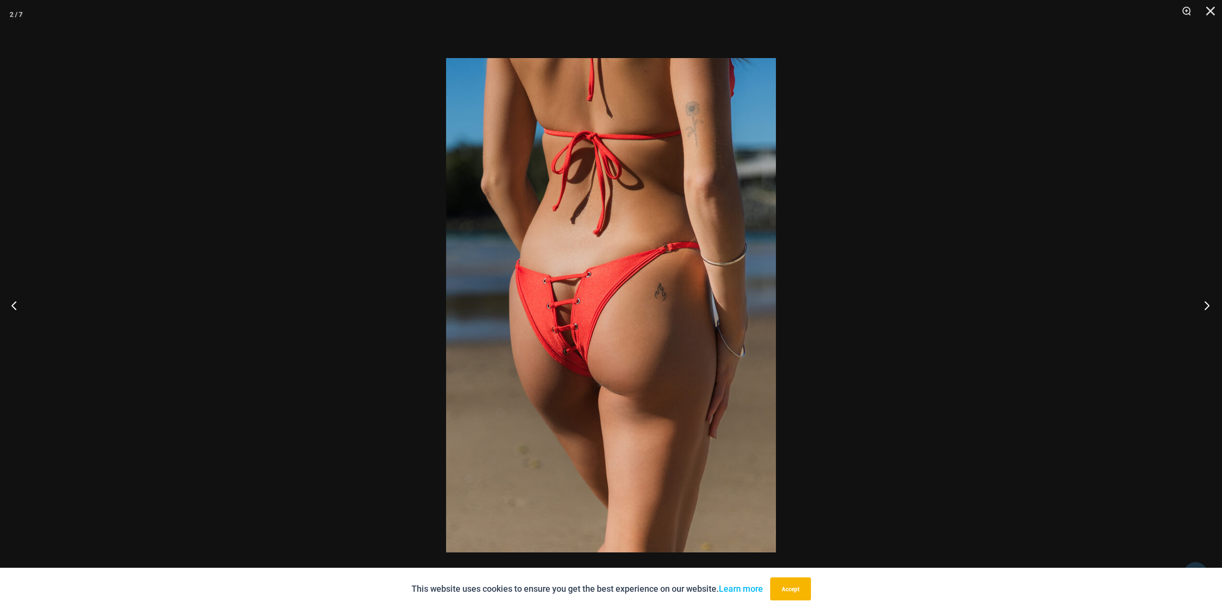
click at [1201, 300] on button "Next" at bounding box center [1204, 305] width 36 height 48
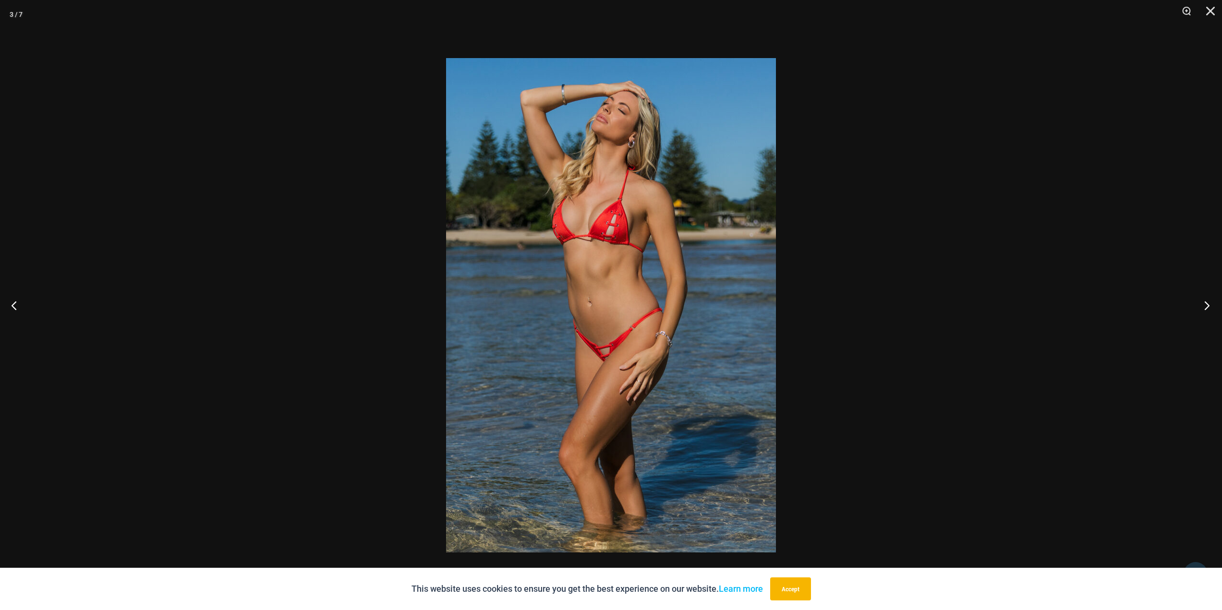
click at [1201, 300] on button "Next" at bounding box center [1204, 305] width 36 height 48
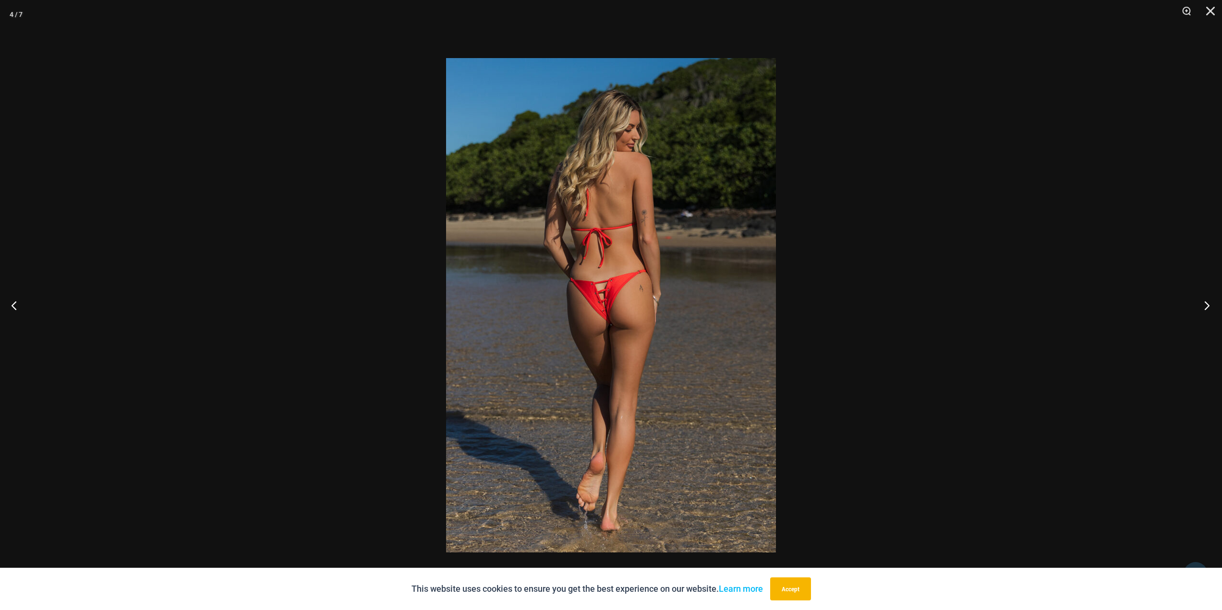
click at [1201, 300] on button "Next" at bounding box center [1204, 305] width 36 height 48
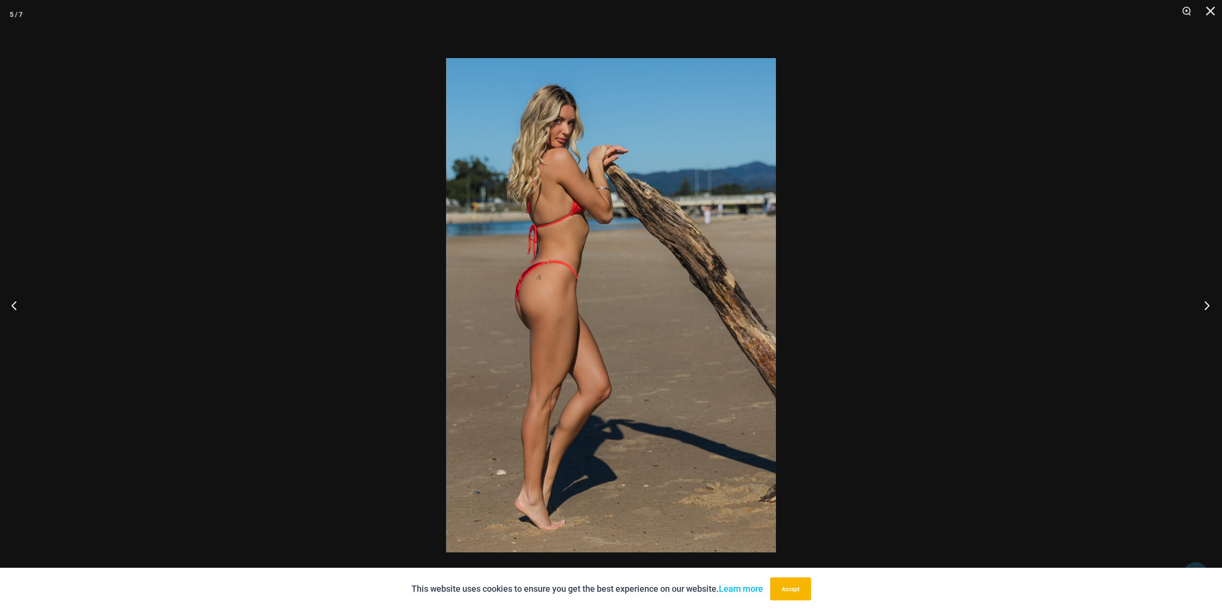
click at [1201, 300] on button "Next" at bounding box center [1204, 305] width 36 height 48
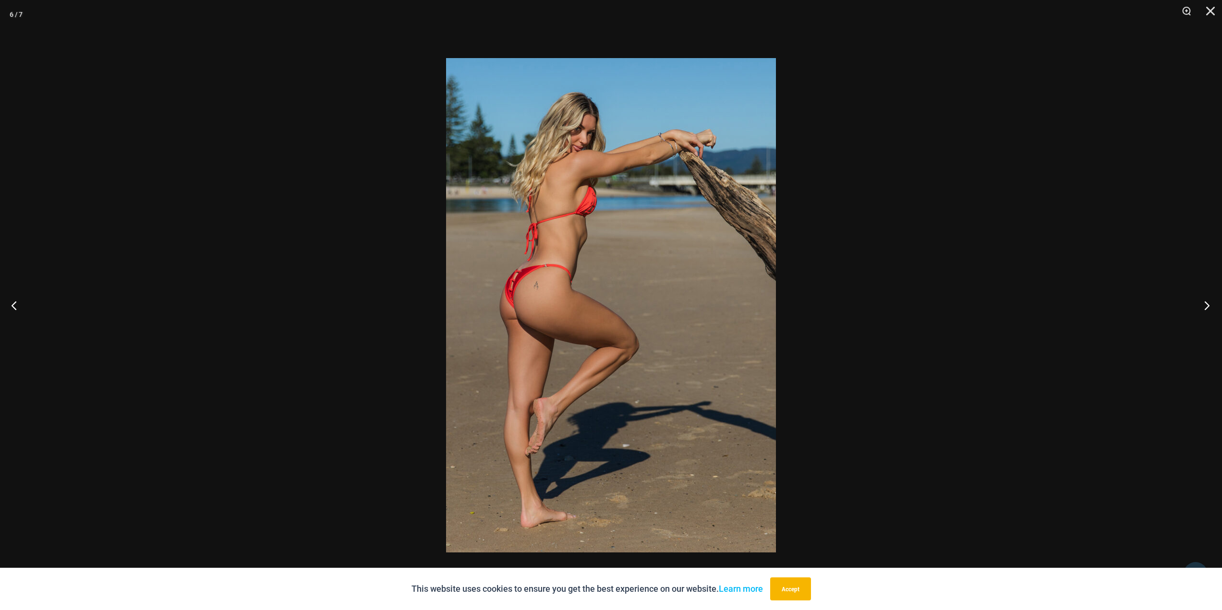
click at [1201, 300] on button "Next" at bounding box center [1204, 305] width 36 height 48
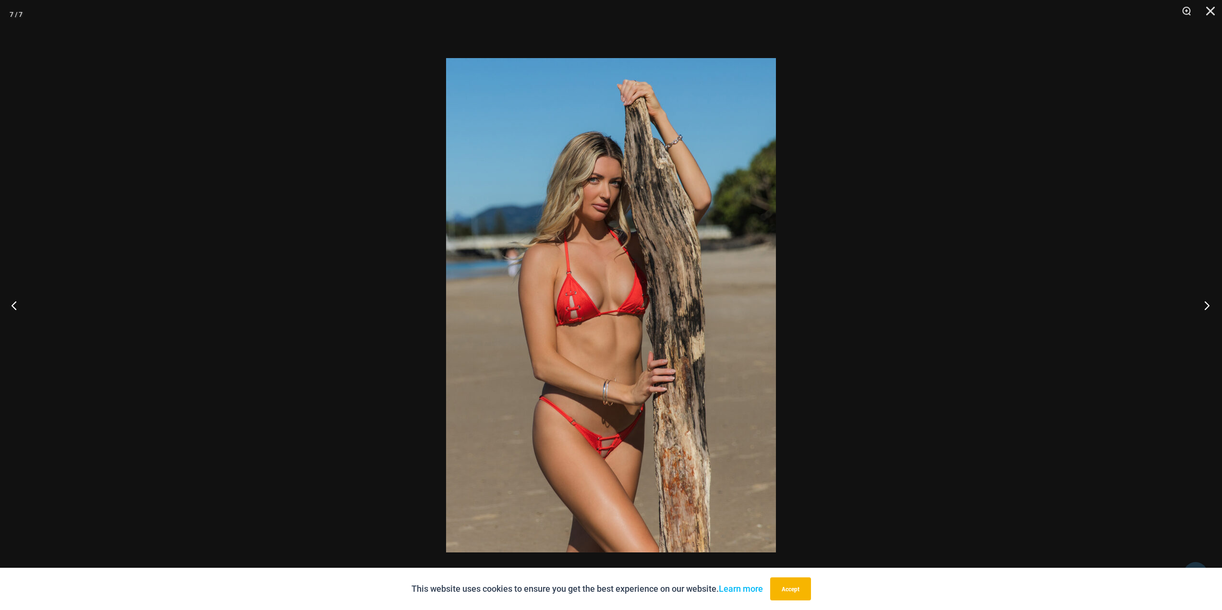
click at [1201, 300] on button "Next" at bounding box center [1204, 305] width 36 height 48
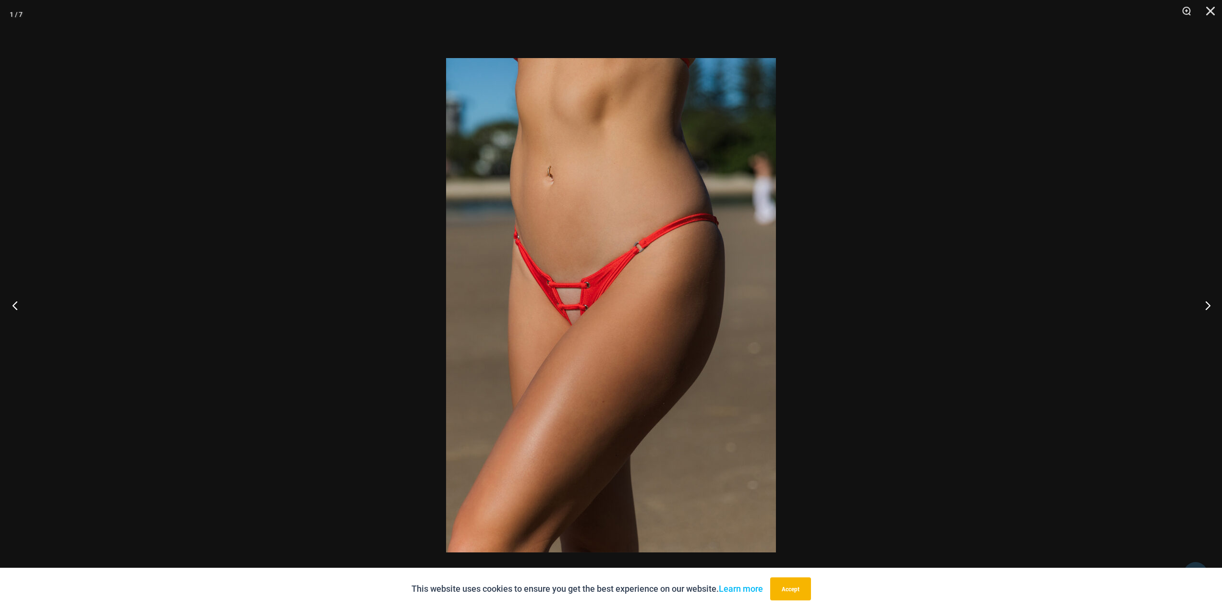
click at [17, 304] on button "Previous" at bounding box center [18, 305] width 36 height 48
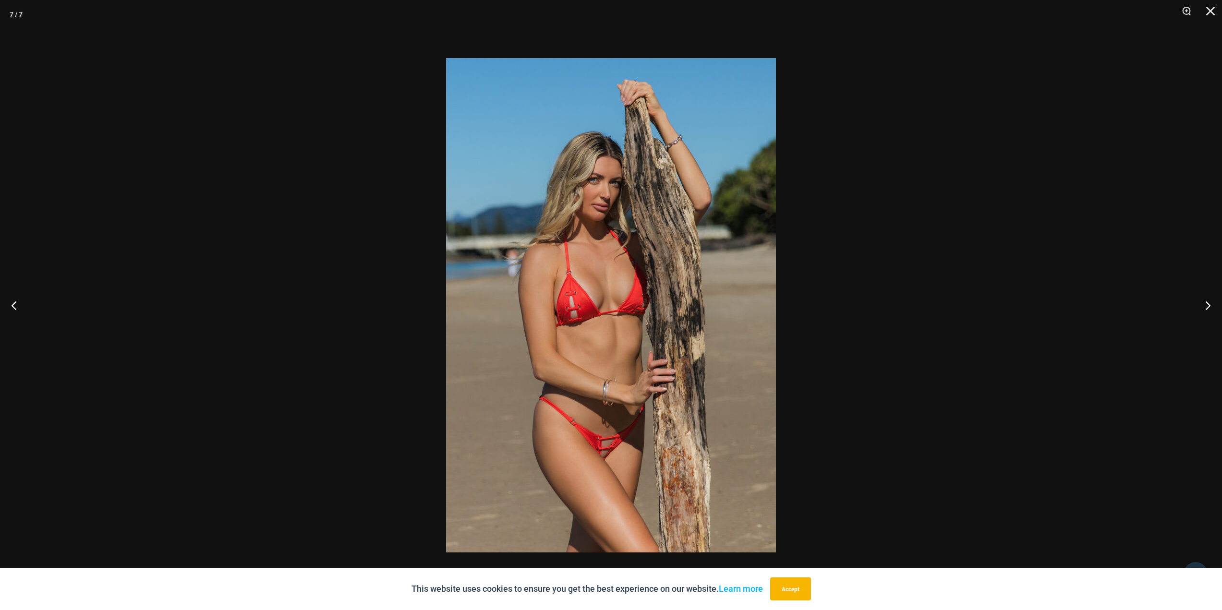
click at [626, 457] on img at bounding box center [611, 305] width 330 height 494
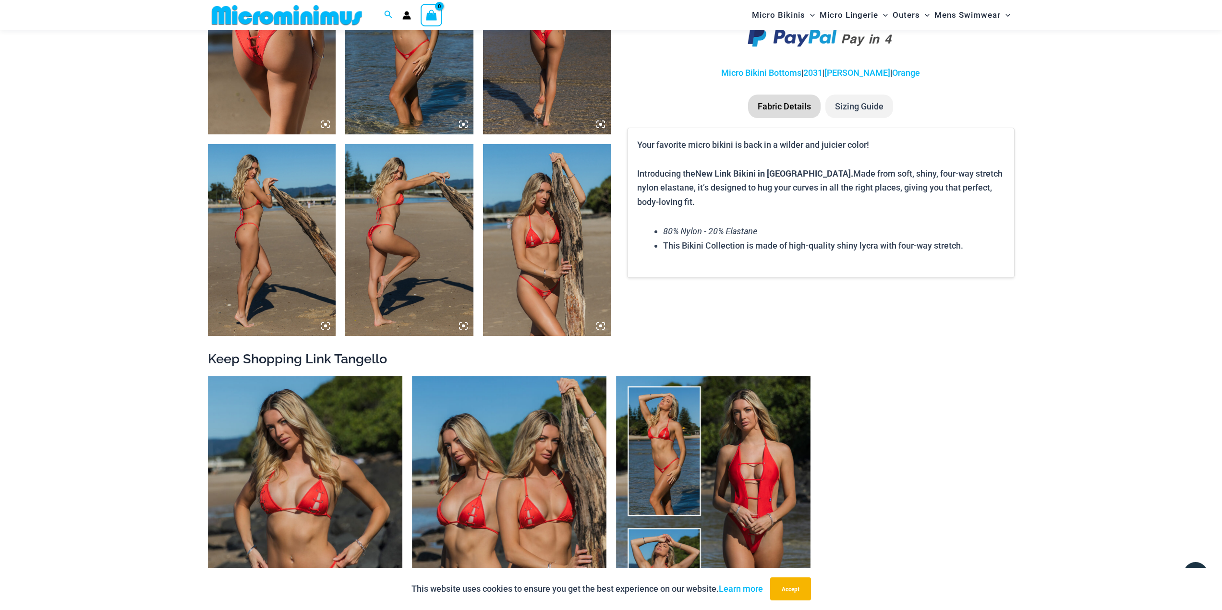
scroll to position [999, 0]
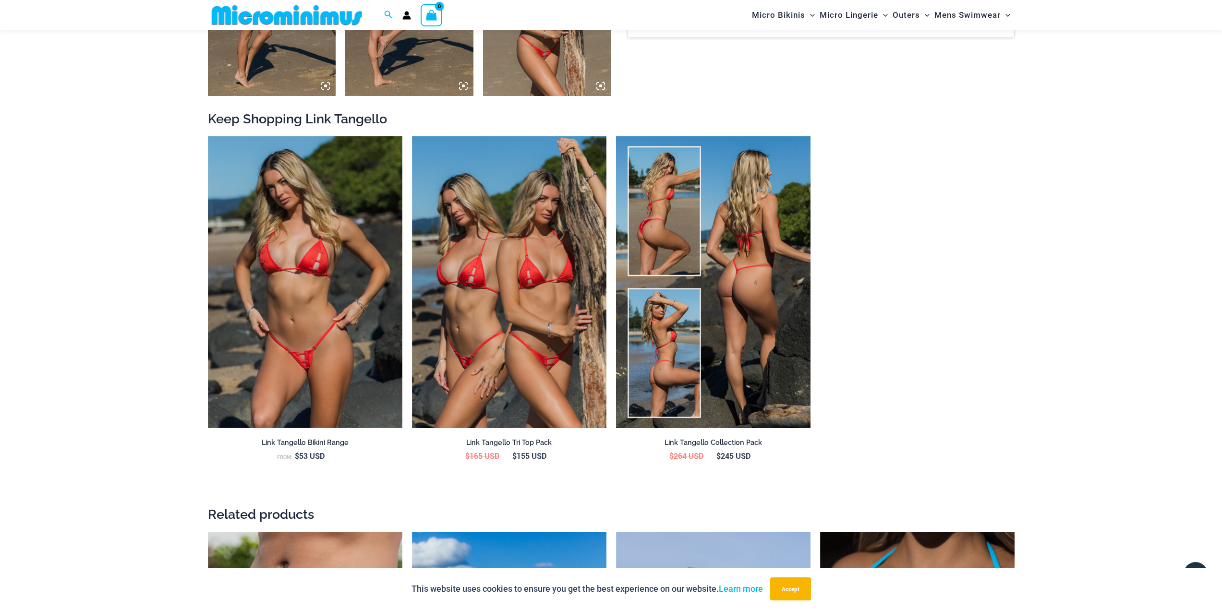
click at [744, 340] on img at bounding box center [713, 282] width 194 height 292
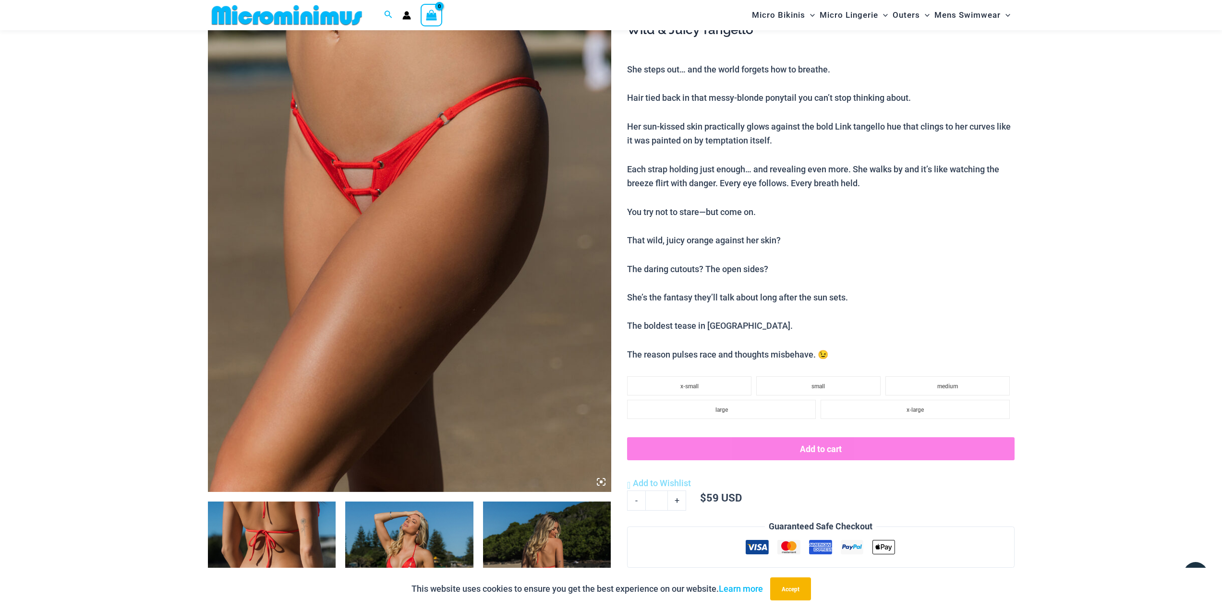
scroll to position [87, 0]
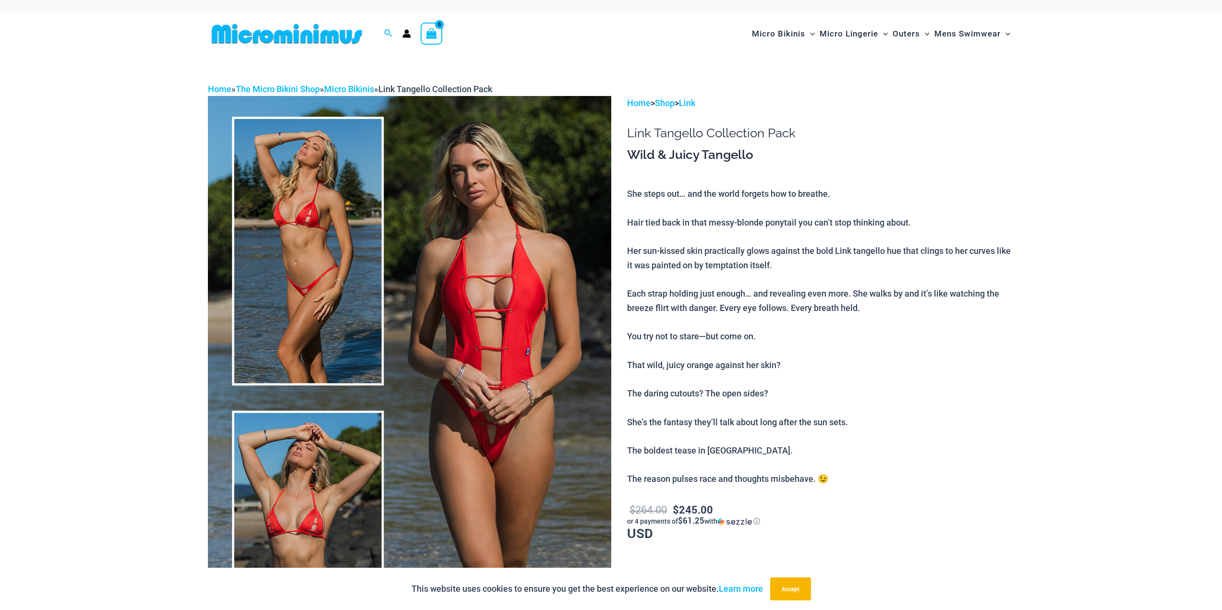
click at [314, 215] on img at bounding box center [409, 398] width 403 height 605
